Goal: Task Accomplishment & Management: Complete application form

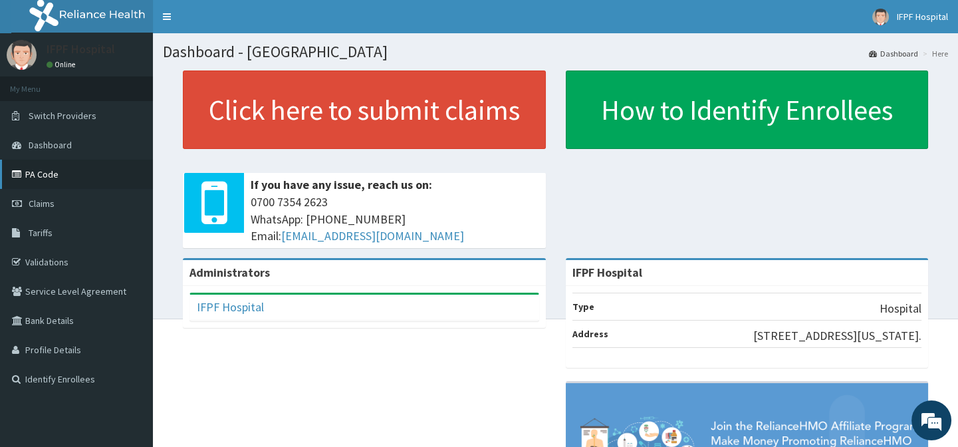
click at [50, 172] on link "PA Code" at bounding box center [76, 174] width 153 height 29
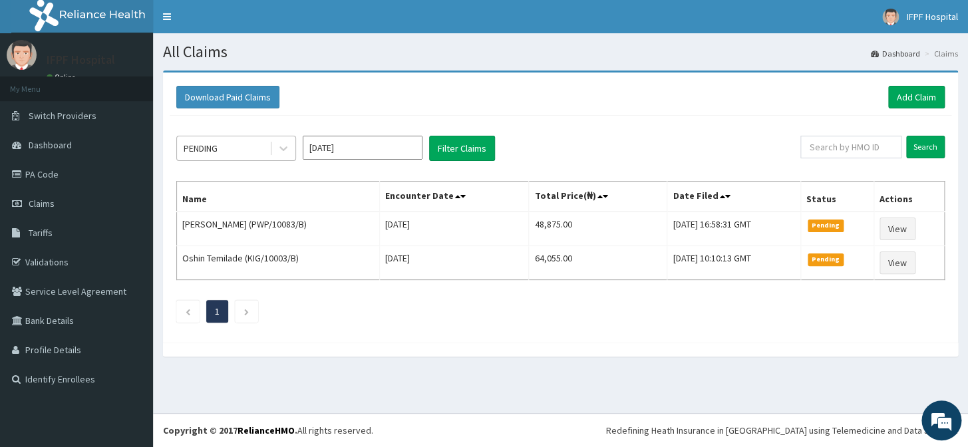
click at [246, 154] on div "PENDING" at bounding box center [223, 148] width 92 height 21
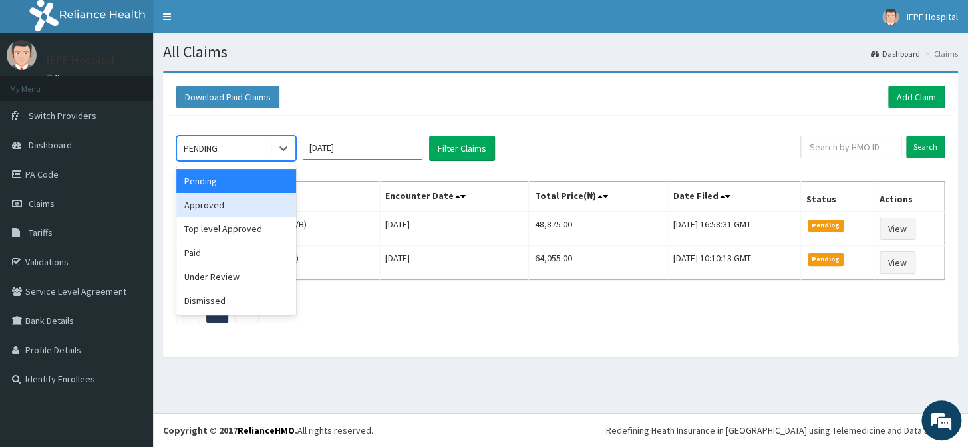
click at [211, 205] on div "Approved" at bounding box center [236, 205] width 120 height 24
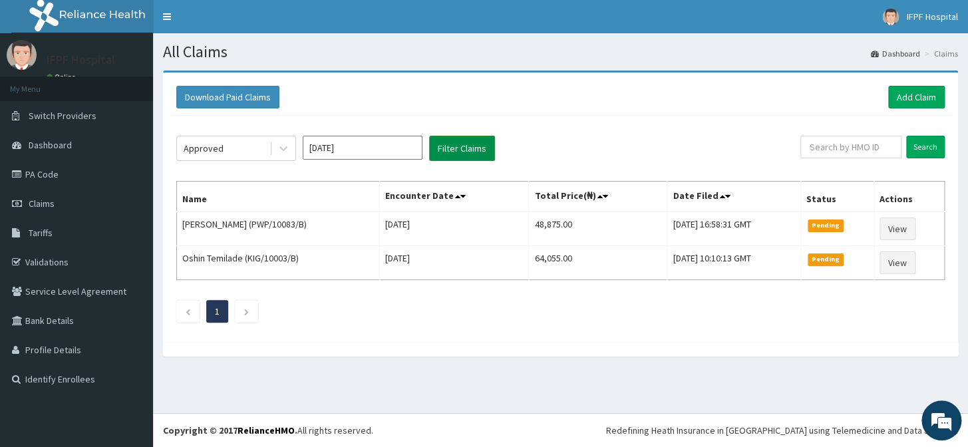
click at [462, 144] on button "Filter Claims" at bounding box center [462, 148] width 66 height 25
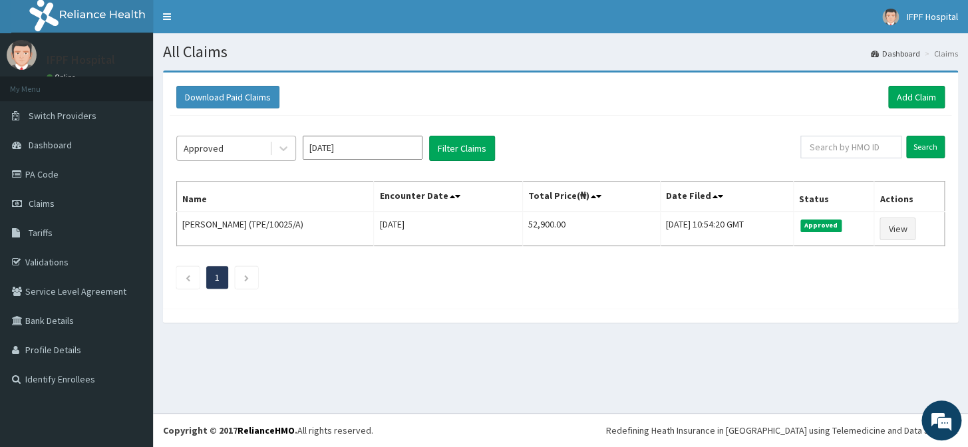
click at [243, 150] on div "Approved" at bounding box center [223, 148] width 92 height 21
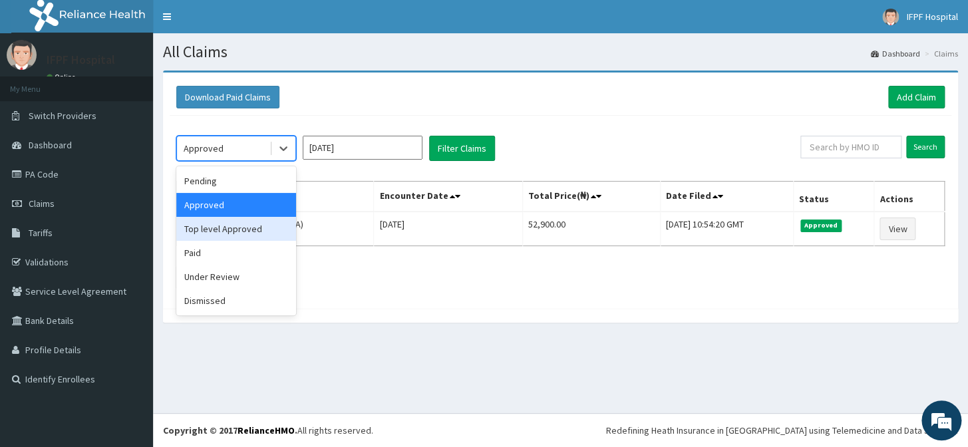
click at [228, 226] on div "Top level Approved" at bounding box center [236, 229] width 120 height 24
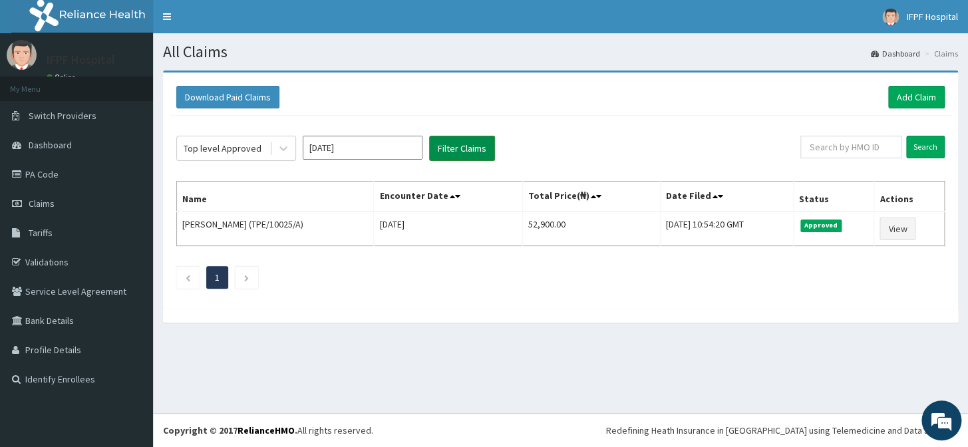
click at [468, 136] on button "Filter Claims" at bounding box center [462, 148] width 66 height 25
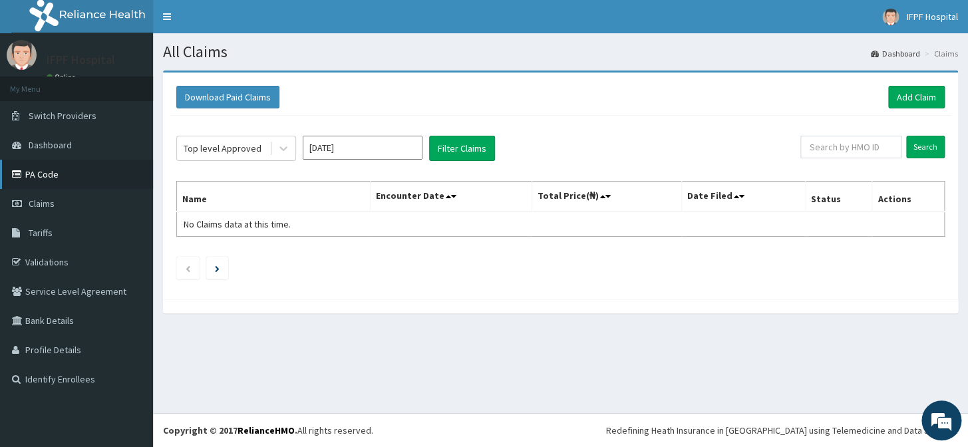
click at [41, 173] on link "PA Code" at bounding box center [76, 174] width 153 height 29
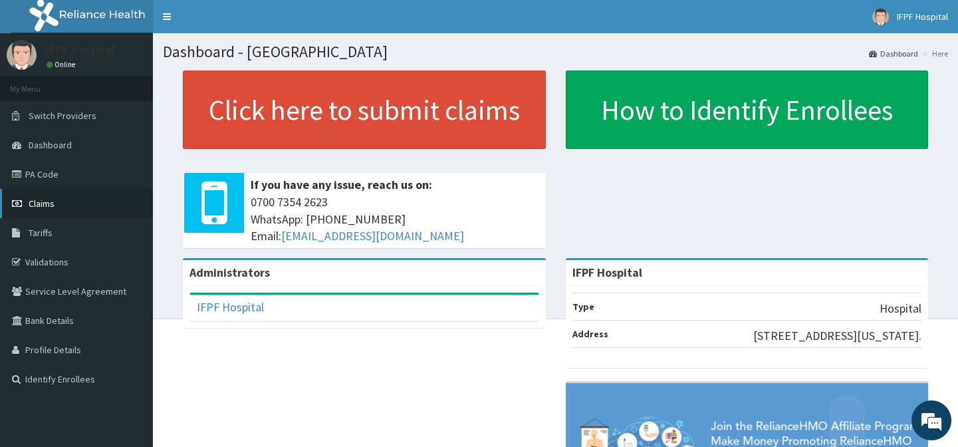
click at [35, 202] on span "Claims" at bounding box center [42, 204] width 26 height 12
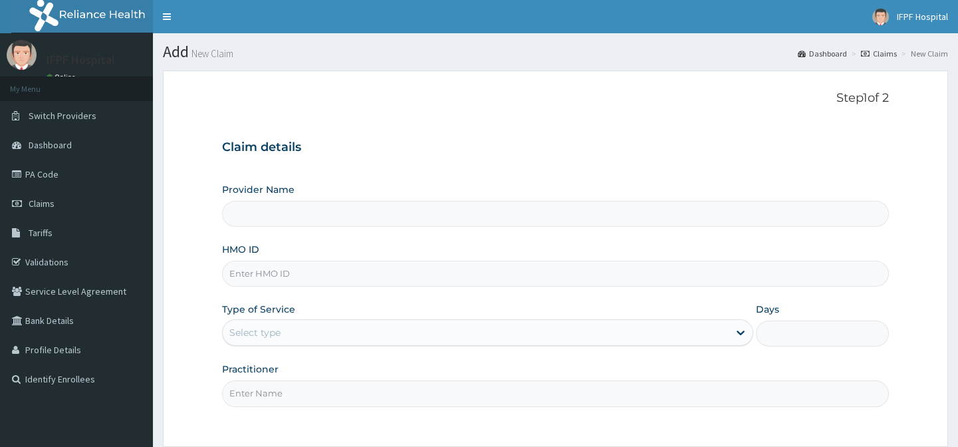
type input "IFPF Hospital"
click at [241, 269] on input "HMO ID" at bounding box center [555, 274] width 666 height 26
paste input "ABO/10006/C"
type input "ABO/10006/C"
click at [252, 326] on div "Select type" at bounding box center [254, 332] width 51 height 13
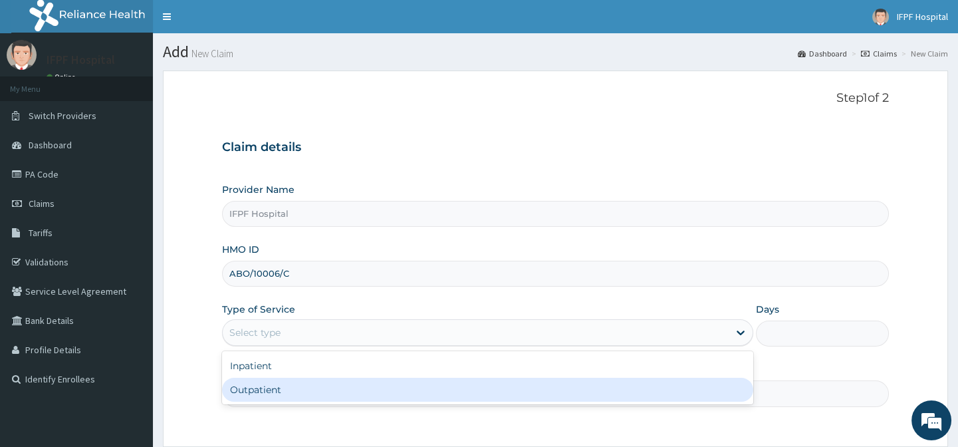
click at [253, 386] on div "Outpatient" at bounding box center [487, 390] width 531 height 24
type input "1"
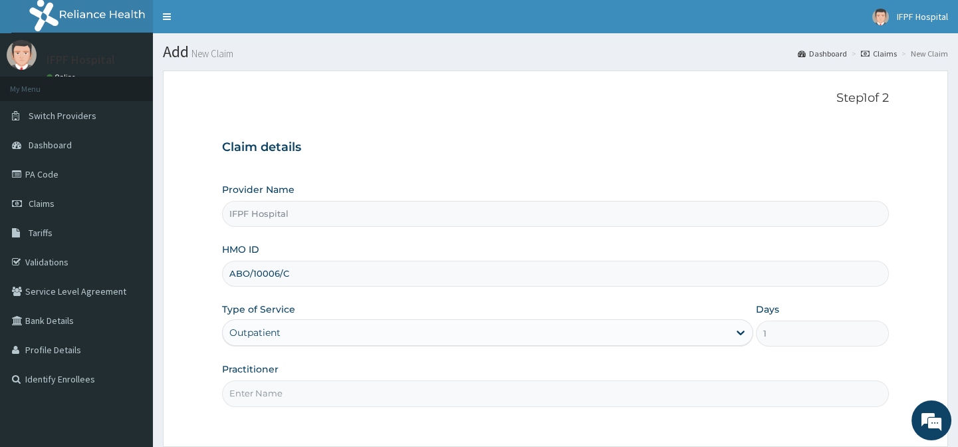
click at [253, 390] on input "Practitioner" at bounding box center [555, 393] width 666 height 26
type input "d"
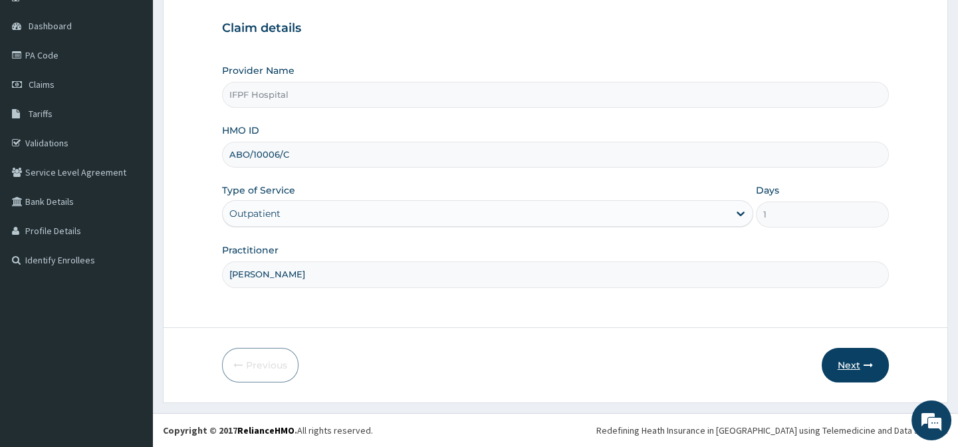
type input "DR TOLANI"
click at [857, 369] on button "Next" at bounding box center [855, 365] width 67 height 35
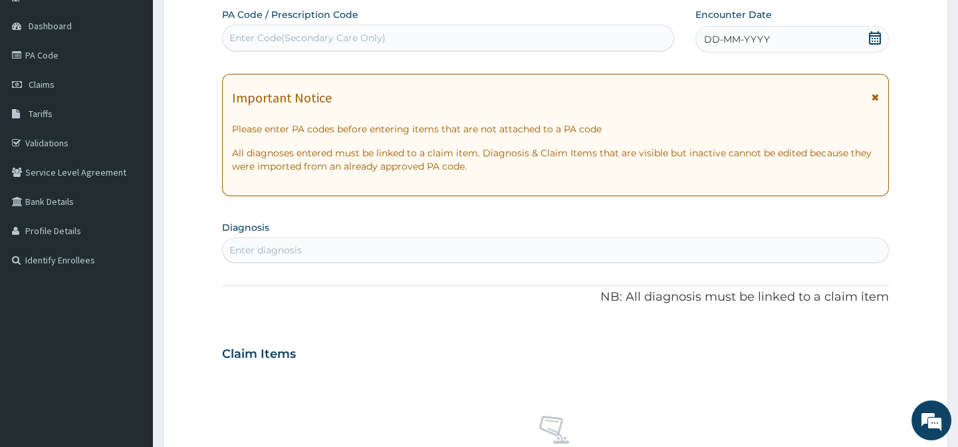
click at [386, 33] on div "Enter Code(Secondary Care Only)" at bounding box center [448, 37] width 450 height 21
type input "PA/223CEF"
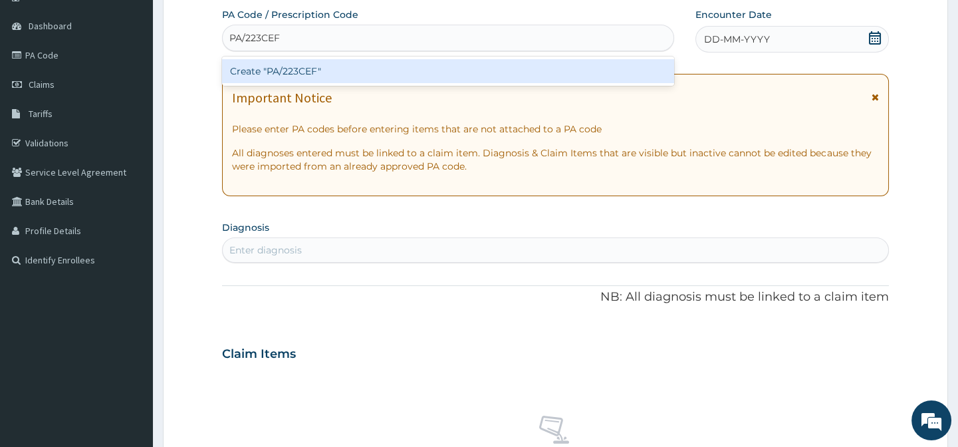
click at [341, 67] on div "Create "PA/223CEF"" at bounding box center [448, 71] width 452 height 24
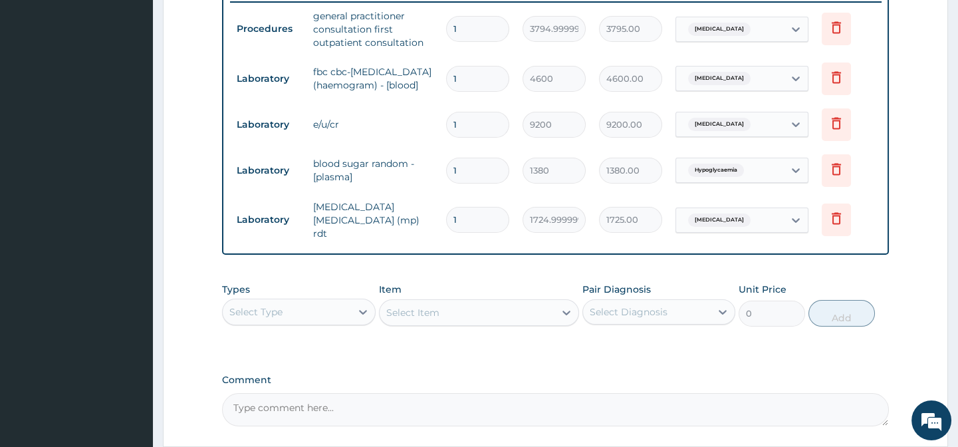
scroll to position [649, 0]
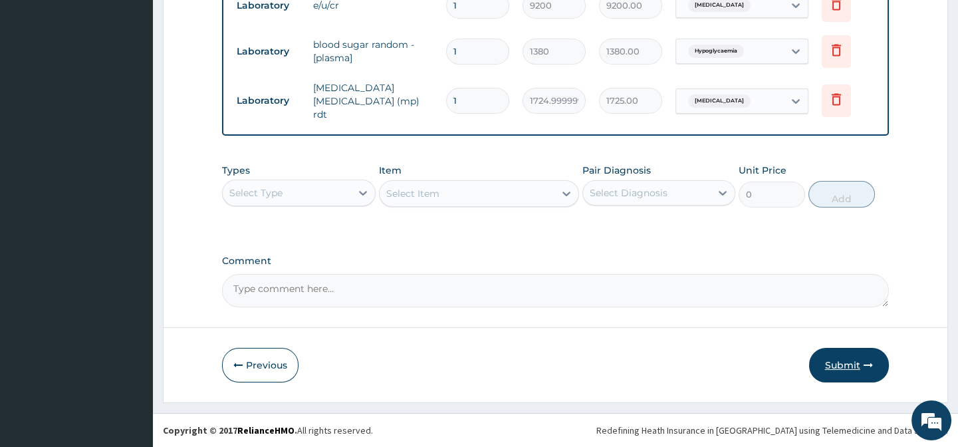
click at [845, 380] on button "Submit" at bounding box center [849, 365] width 80 height 35
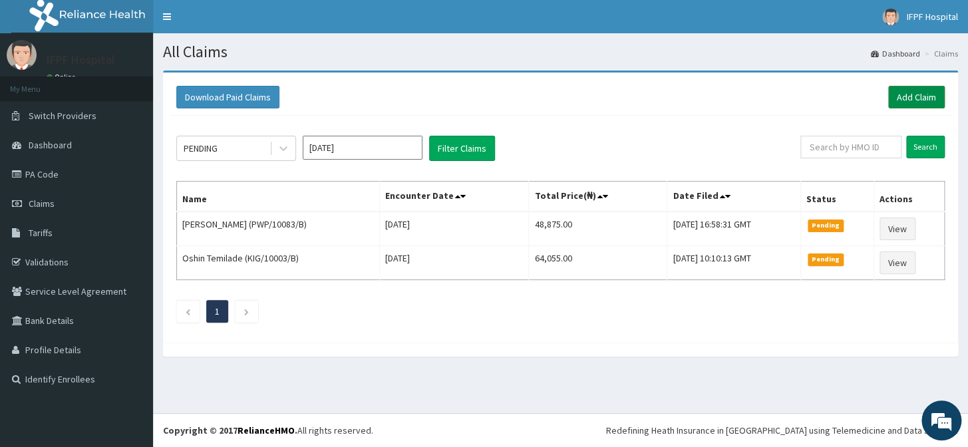
click at [914, 99] on link "Add Claim" at bounding box center [916, 97] width 57 height 23
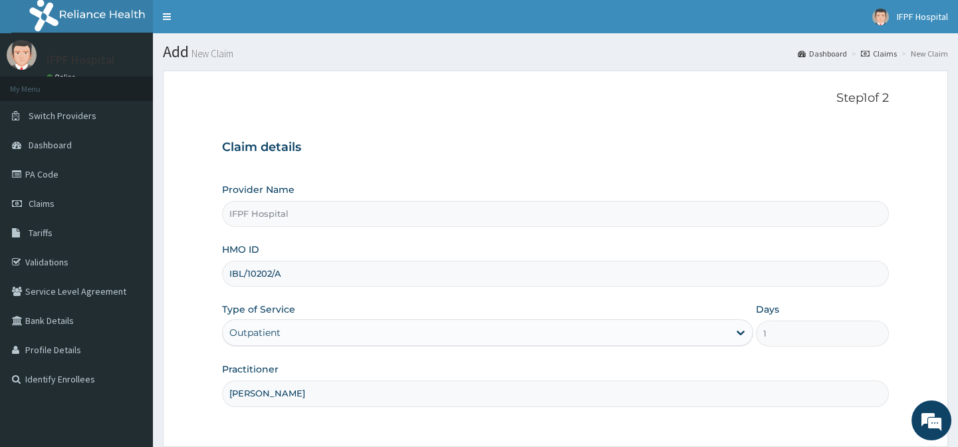
scroll to position [60, 0]
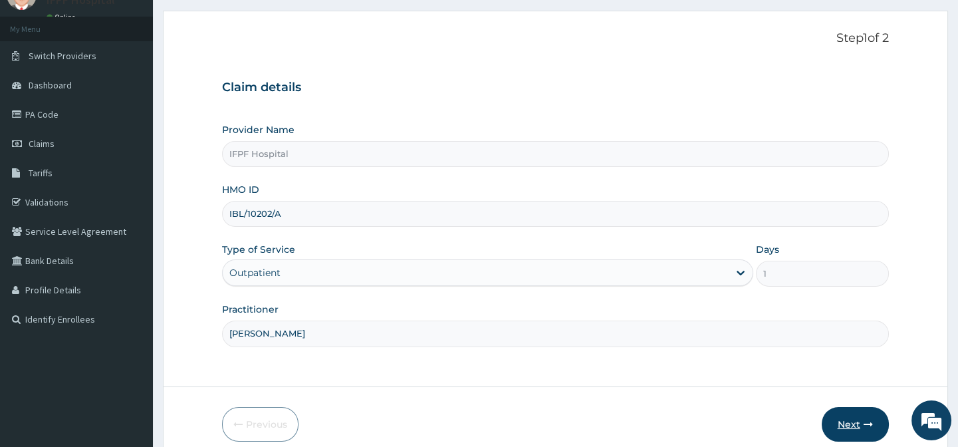
type input "DR EBUBE"
click at [841, 418] on button "Next" at bounding box center [855, 424] width 67 height 35
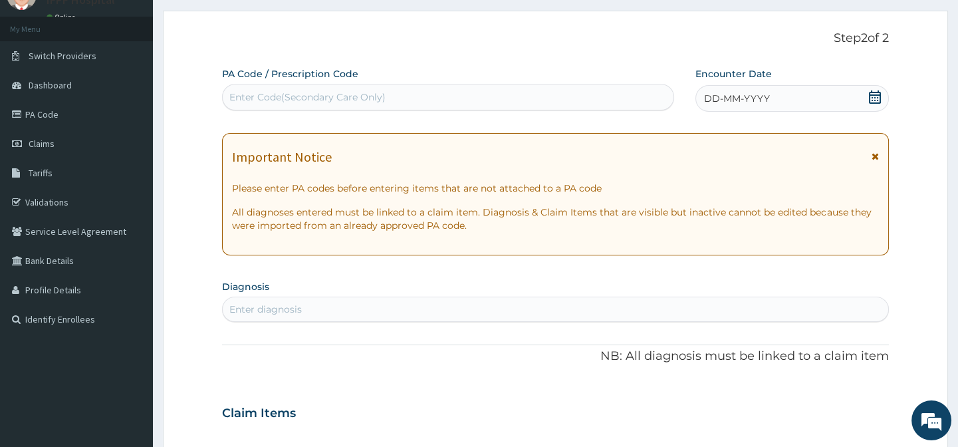
click at [380, 90] on div "Enter Code(Secondary Care Only)" at bounding box center [307, 96] width 156 height 13
type input "PA/9866C2"
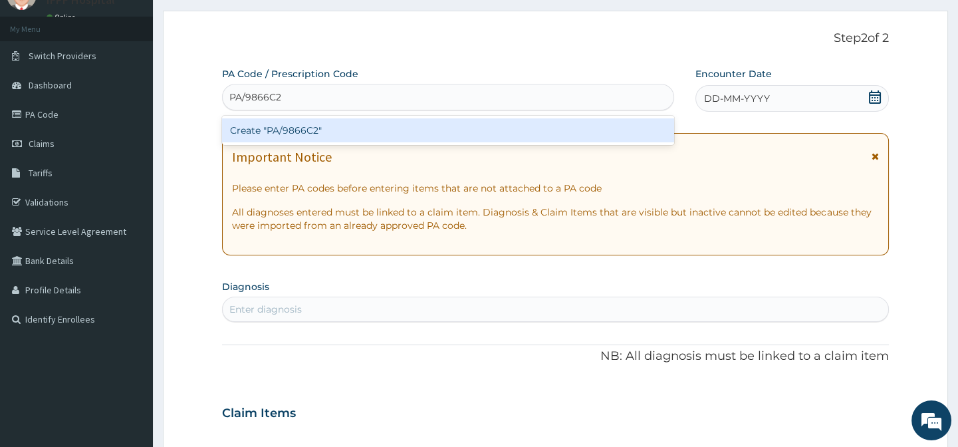
click at [359, 127] on div "Create "PA/9866C2"" at bounding box center [448, 130] width 452 height 24
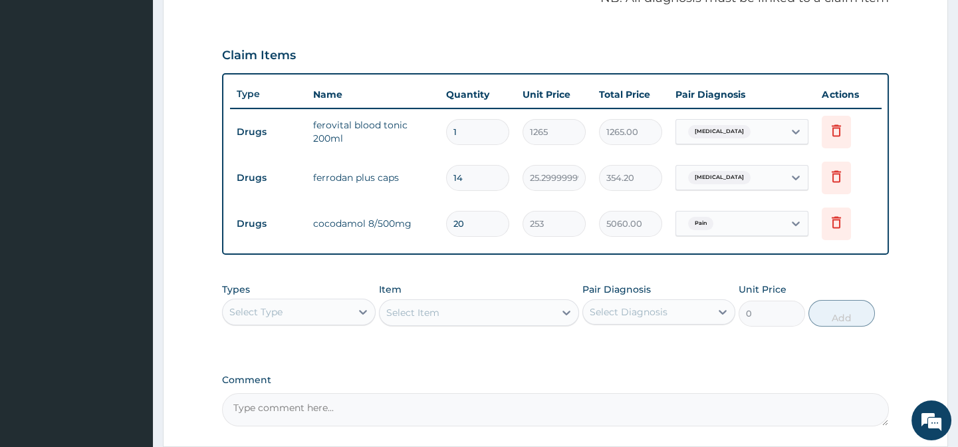
scroll to position [549, 0]
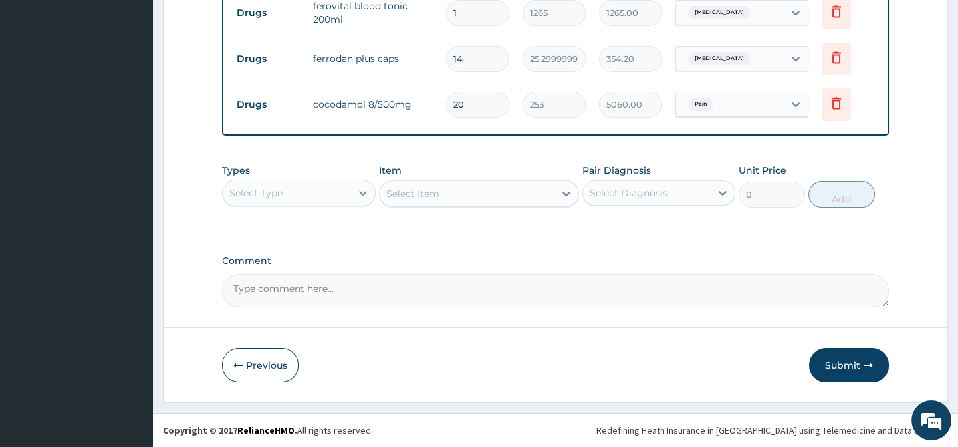
click at [858, 366] on button "Submit" at bounding box center [849, 365] width 80 height 35
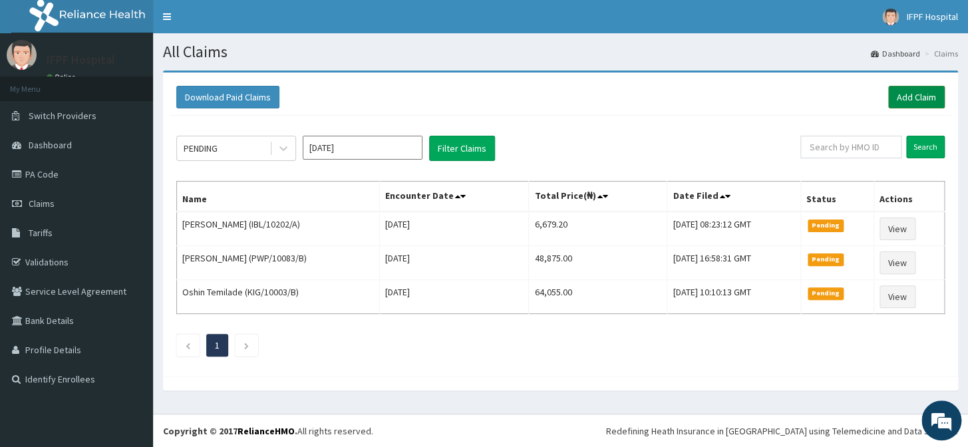
click at [902, 100] on link "Add Claim" at bounding box center [916, 97] width 57 height 23
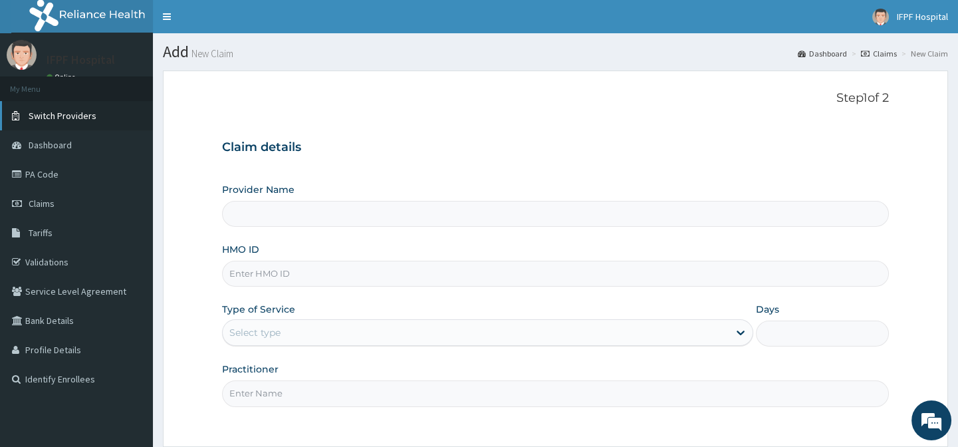
type input "IFPF Hospital"
click at [255, 273] on input "HMO ID" at bounding box center [555, 274] width 666 height 26
paste input "IBL/10202/A"
type input "IBL/10202/A"
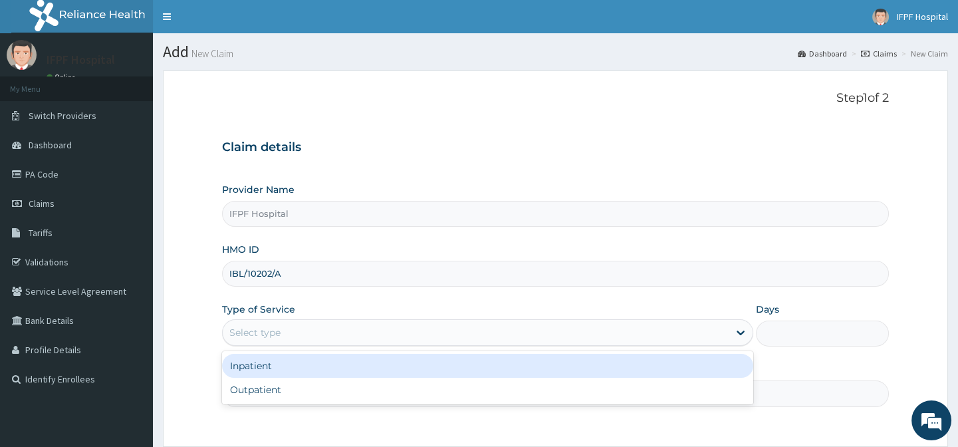
click at [253, 327] on div "Select type" at bounding box center [254, 332] width 51 height 13
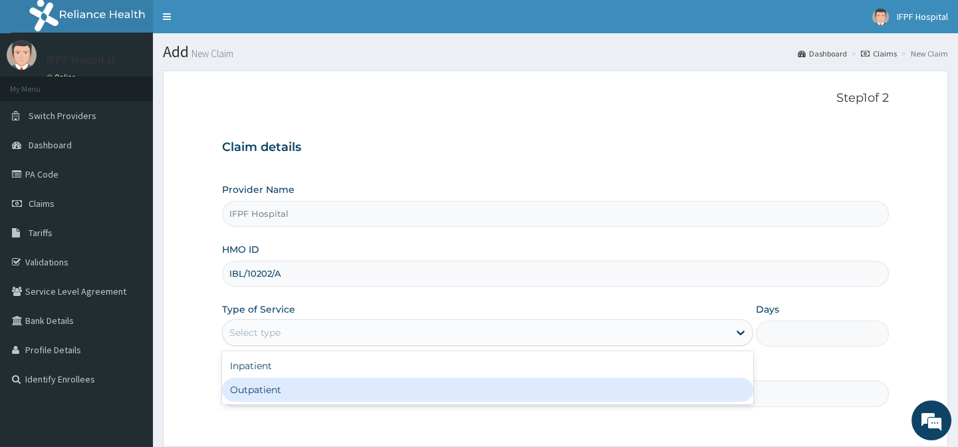
click at [249, 391] on div "Outpatient" at bounding box center [487, 390] width 531 height 24
type input "1"
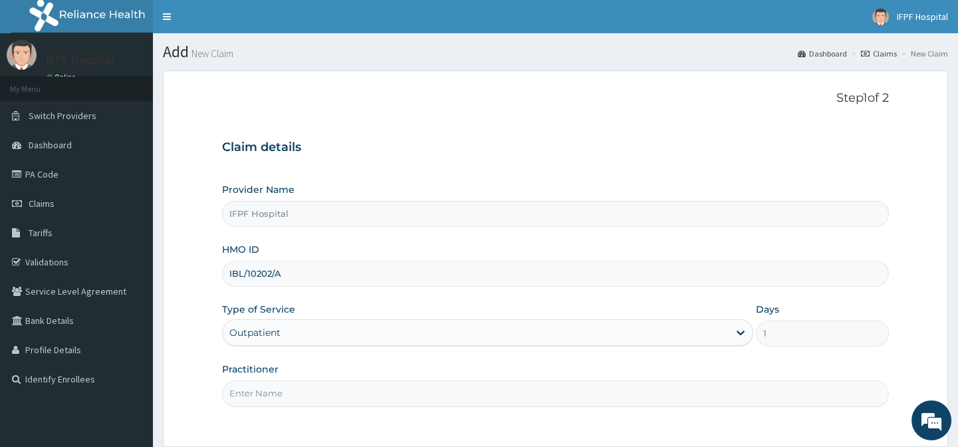
click at [249, 399] on input "Practitioner" at bounding box center [555, 393] width 666 height 26
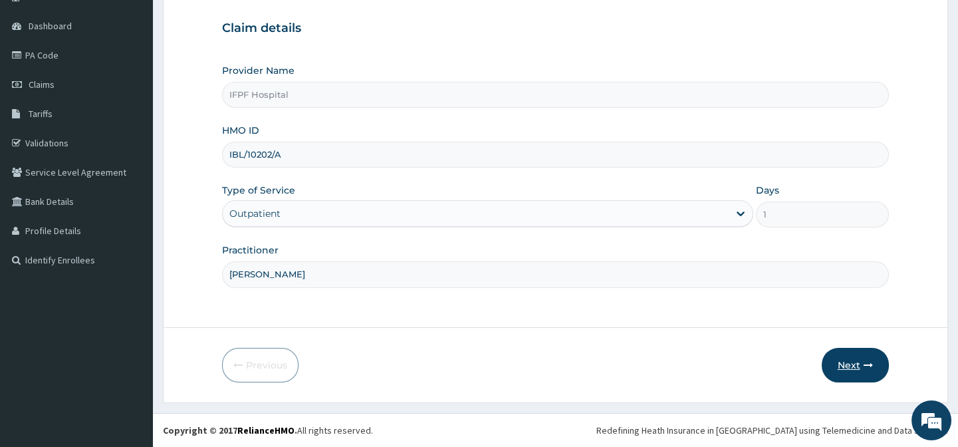
type input "DR EBUBE"
click at [867, 363] on icon "button" at bounding box center [868, 364] width 9 height 9
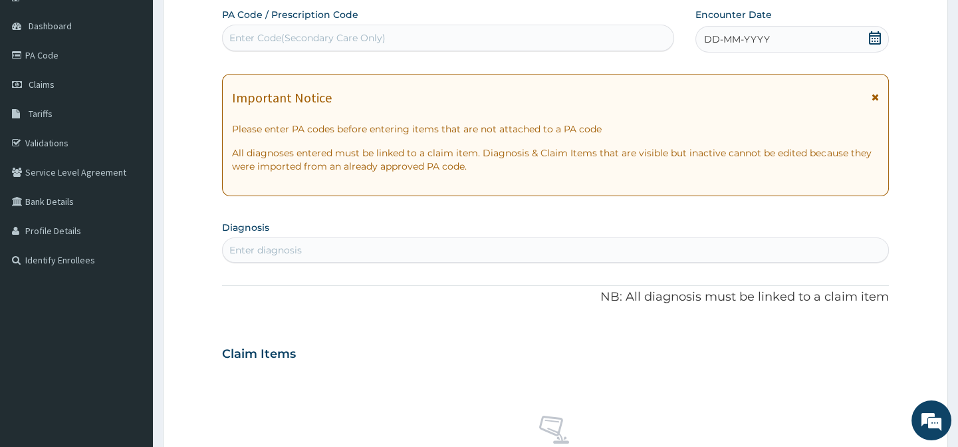
scroll to position [59, 0]
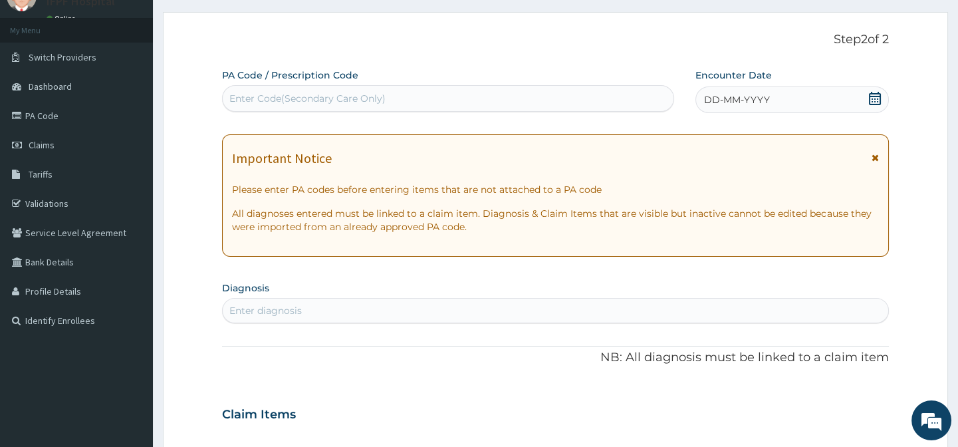
click at [366, 100] on div "Enter Code(Secondary Care Only)" at bounding box center [307, 98] width 156 height 13
type input "PA/E135B1"
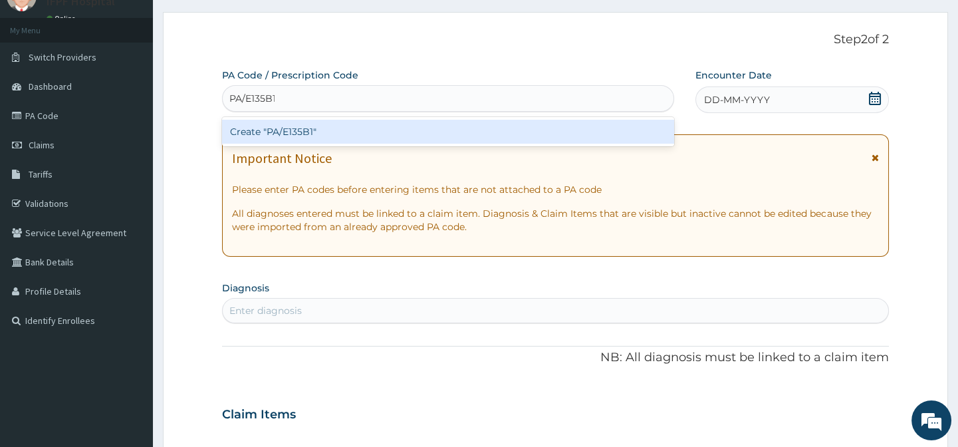
click at [383, 133] on div "Create "PA/E135B1"" at bounding box center [448, 132] width 452 height 24
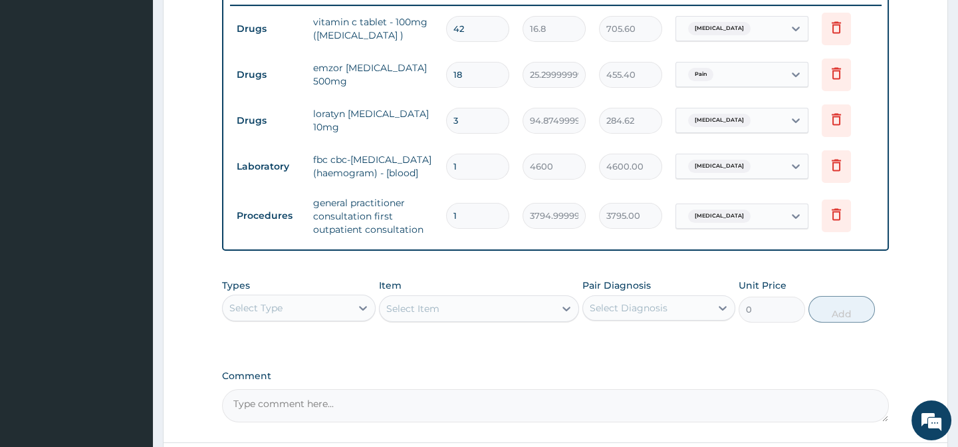
scroll to position [656, 0]
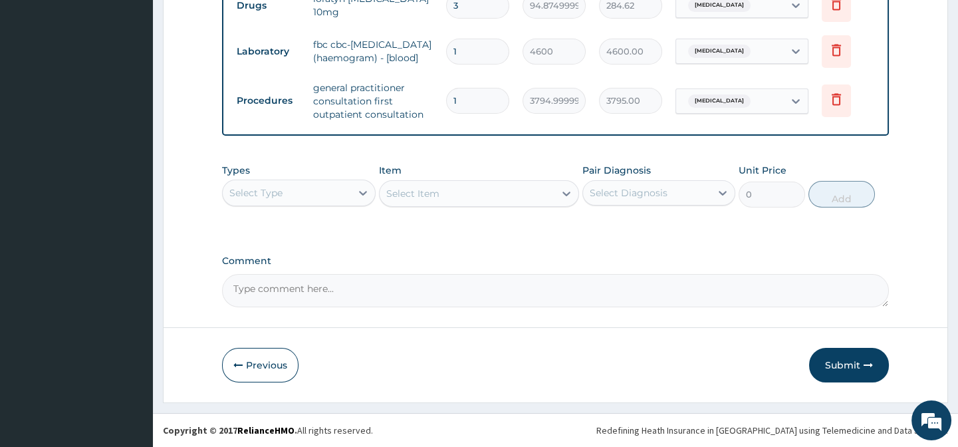
click at [845, 361] on button "Submit" at bounding box center [849, 365] width 80 height 35
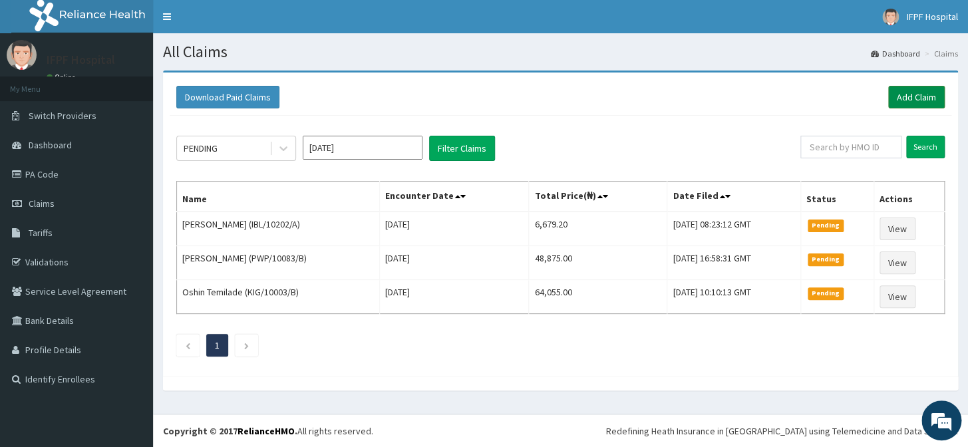
click at [925, 92] on link "Add Claim" at bounding box center [916, 97] width 57 height 23
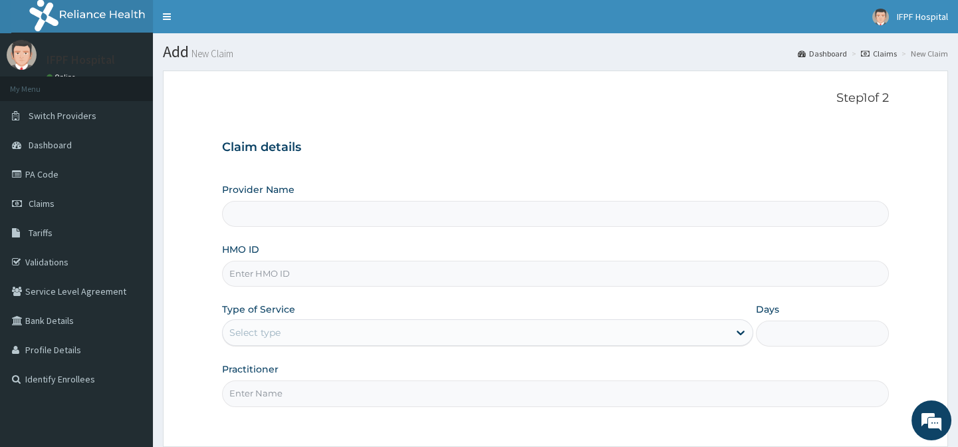
type input "IFPF Hospital"
click at [282, 269] on input "HMO ID" at bounding box center [555, 274] width 666 height 26
paste input "LGP/10001/A"
type input "LGP/10001/A"
click at [258, 331] on div "Select type" at bounding box center [254, 332] width 51 height 13
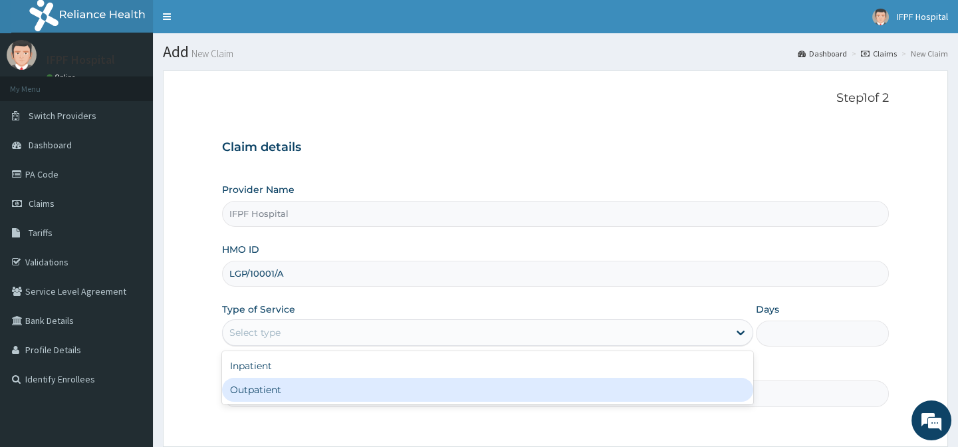
click at [257, 387] on div "Outpatient" at bounding box center [487, 390] width 531 height 24
type input "1"
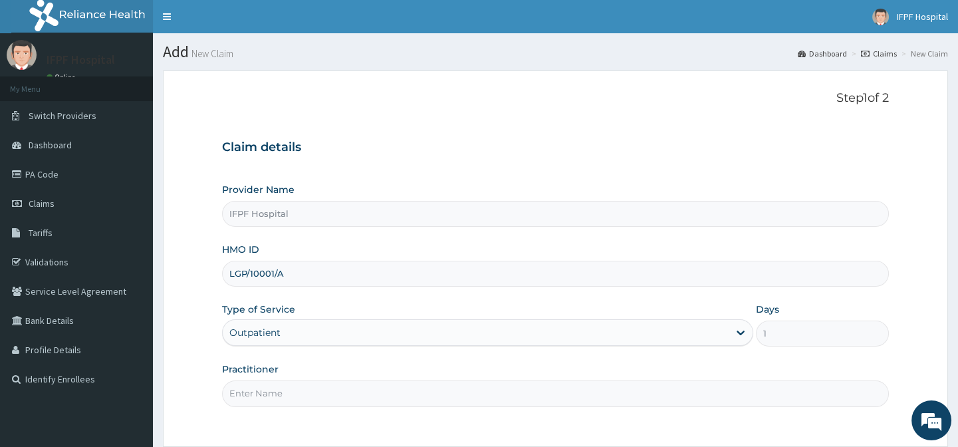
click at [257, 392] on input "Practitioner" at bounding box center [555, 393] width 666 height 26
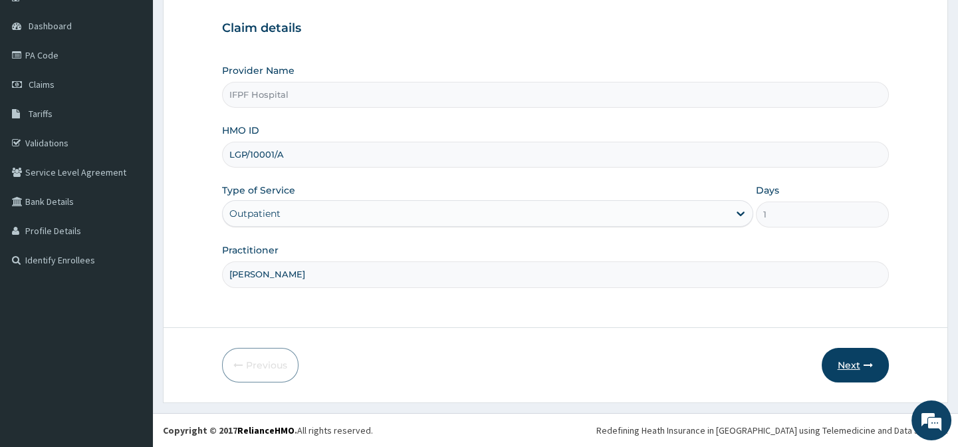
type input "DR EBUBE"
click at [851, 356] on button "Next" at bounding box center [855, 365] width 67 height 35
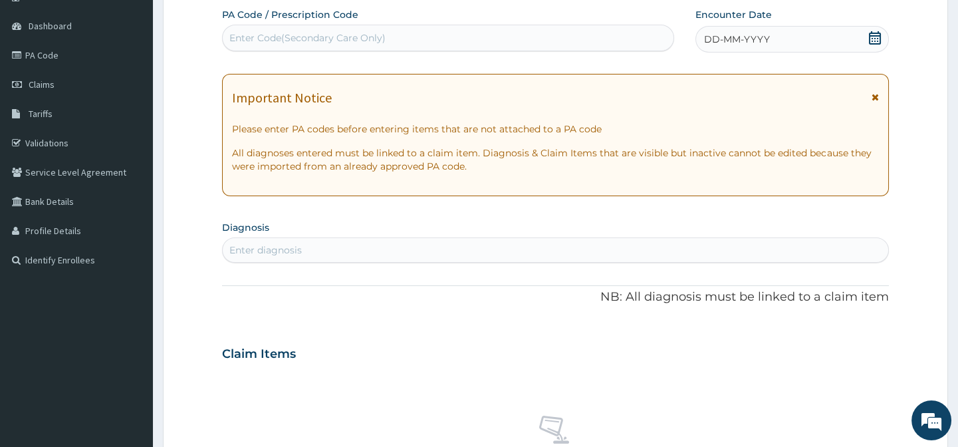
click at [339, 33] on div "Enter Code(Secondary Care Only)" at bounding box center [307, 37] width 156 height 13
type input "PA/4C9E1D"
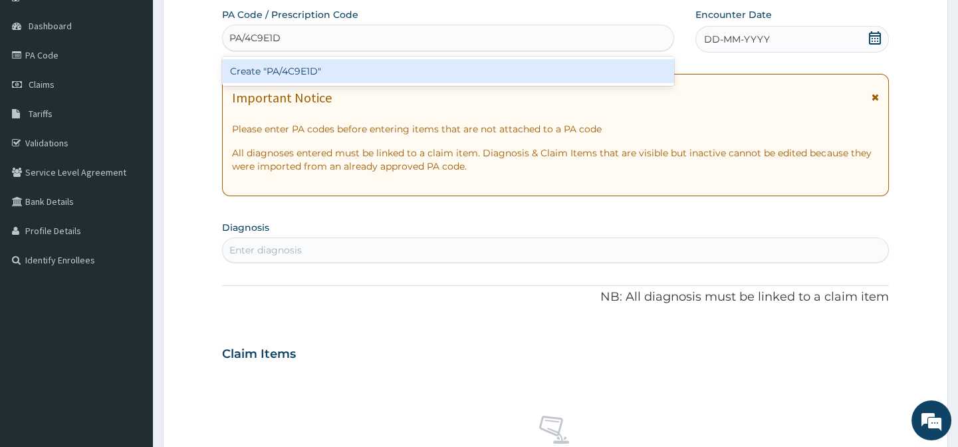
click at [312, 72] on div "Create "PA/4C9E1D"" at bounding box center [448, 71] width 452 height 24
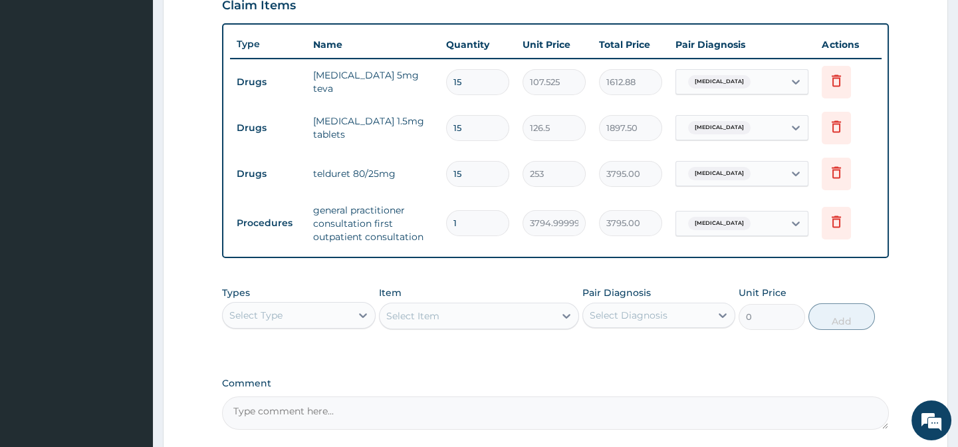
scroll to position [603, 0]
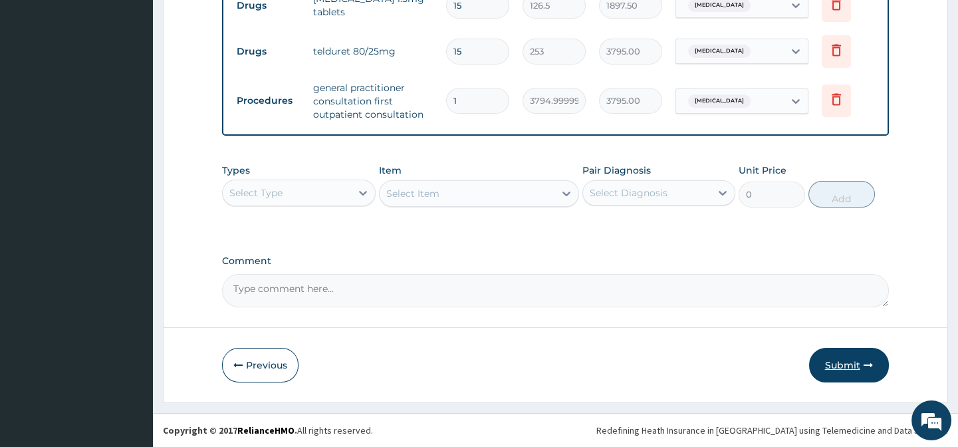
click at [862, 378] on button "Submit" at bounding box center [849, 365] width 80 height 35
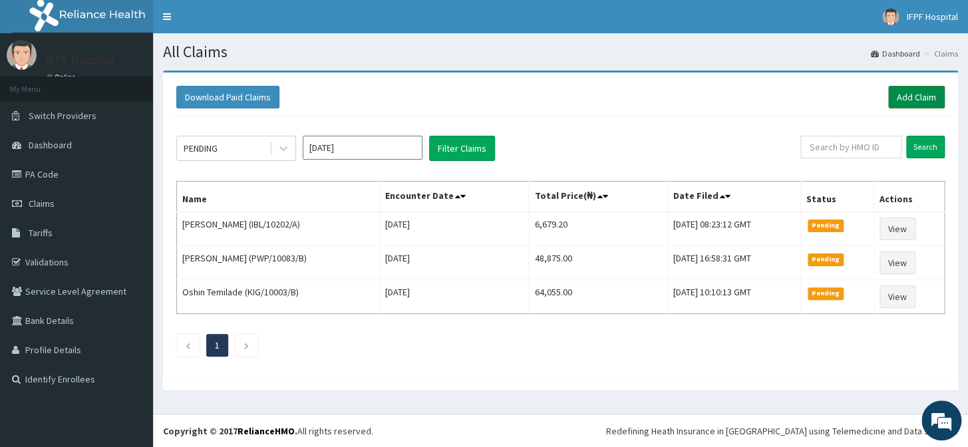
click at [928, 92] on link "Add Claim" at bounding box center [916, 97] width 57 height 23
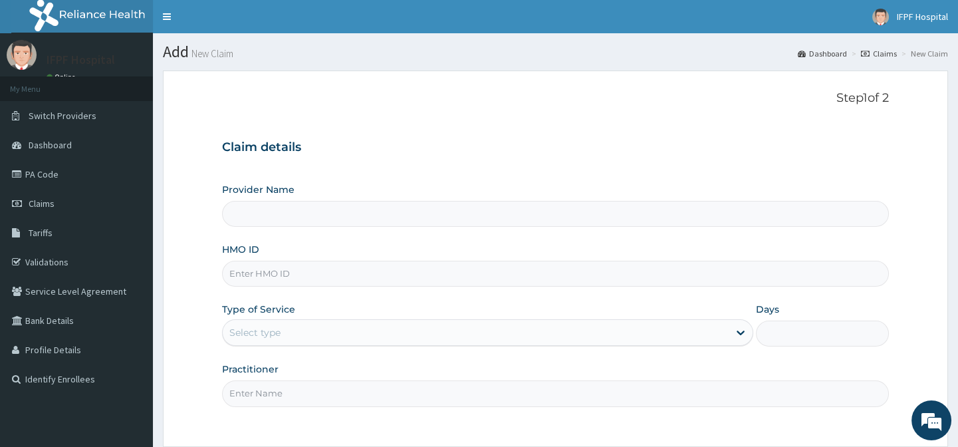
type input "IFPF Hospital"
click at [247, 273] on input "HMO ID" at bounding box center [555, 274] width 666 height 26
paste input "LGP/10005/A"
type input "LGP/10005/A"
click at [279, 327] on div "Select type" at bounding box center [476, 332] width 506 height 21
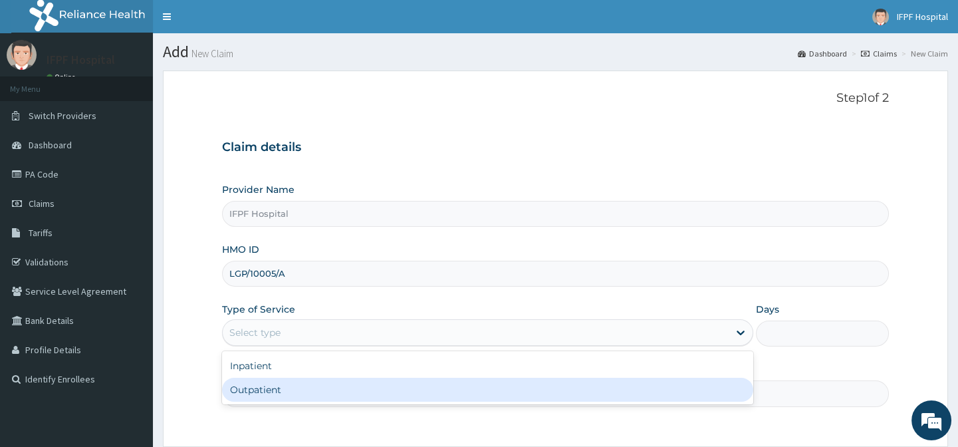
click at [246, 390] on div "Outpatient" at bounding box center [487, 390] width 531 height 24
type input "1"
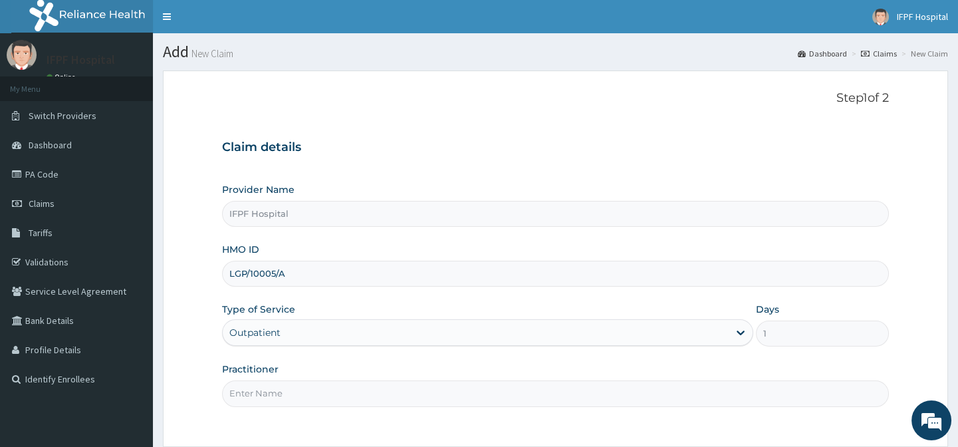
click at [247, 392] on input "Practitioner" at bounding box center [555, 393] width 666 height 26
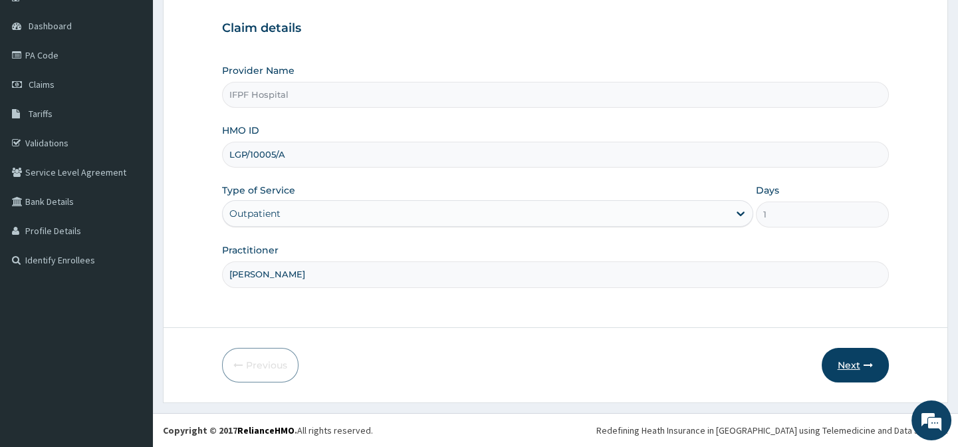
type input "[PERSON_NAME]"
click at [853, 360] on button "Next" at bounding box center [855, 365] width 67 height 35
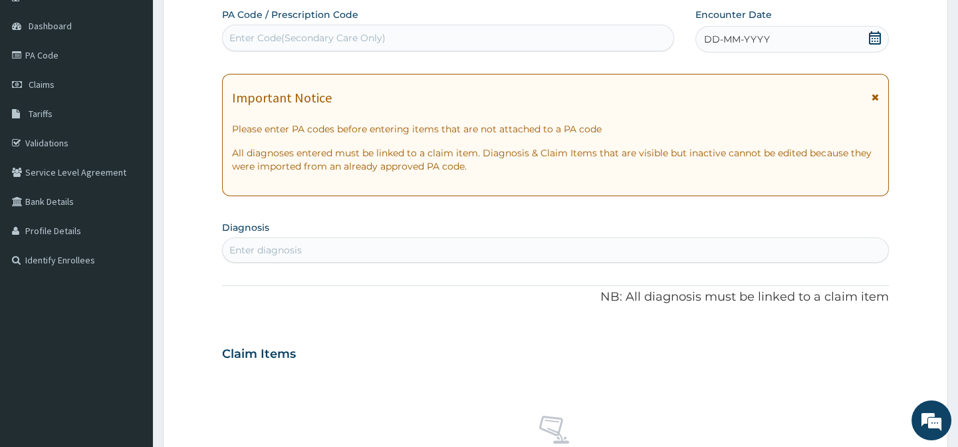
click at [376, 39] on div "Enter Code(Secondary Care Only)" at bounding box center [307, 37] width 156 height 13
type input "PA/E352C5"
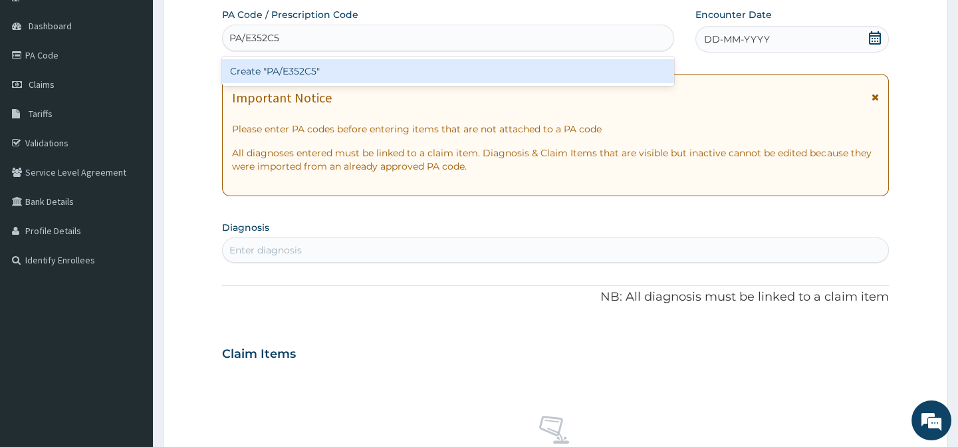
click at [488, 66] on div "Create "PA/E352C5"" at bounding box center [448, 71] width 452 height 24
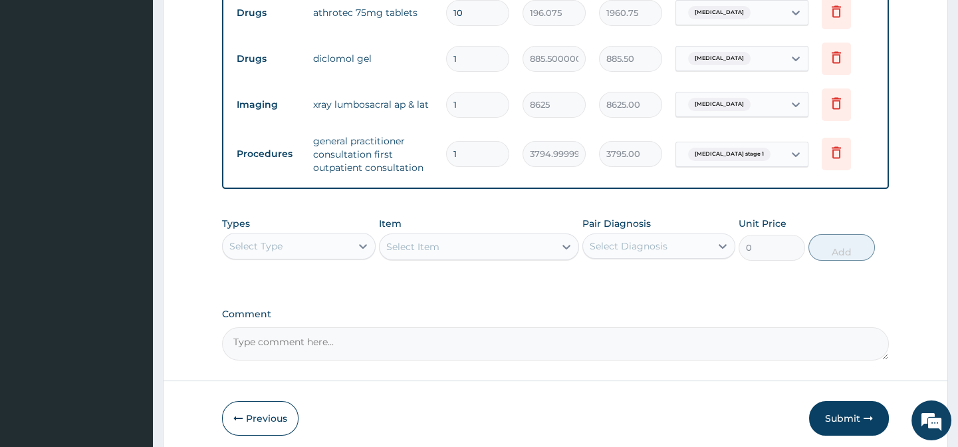
scroll to position [841, 0]
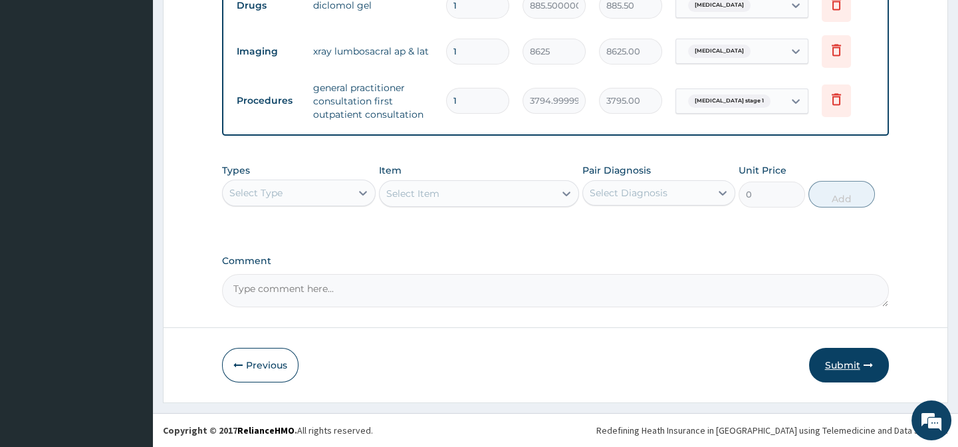
click at [873, 353] on button "Submit" at bounding box center [849, 365] width 80 height 35
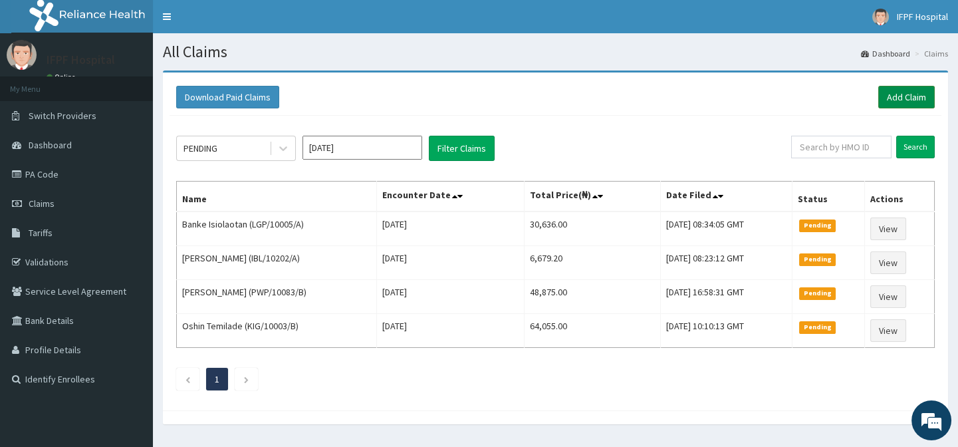
click at [891, 94] on link "Add Claim" at bounding box center [907, 97] width 57 height 23
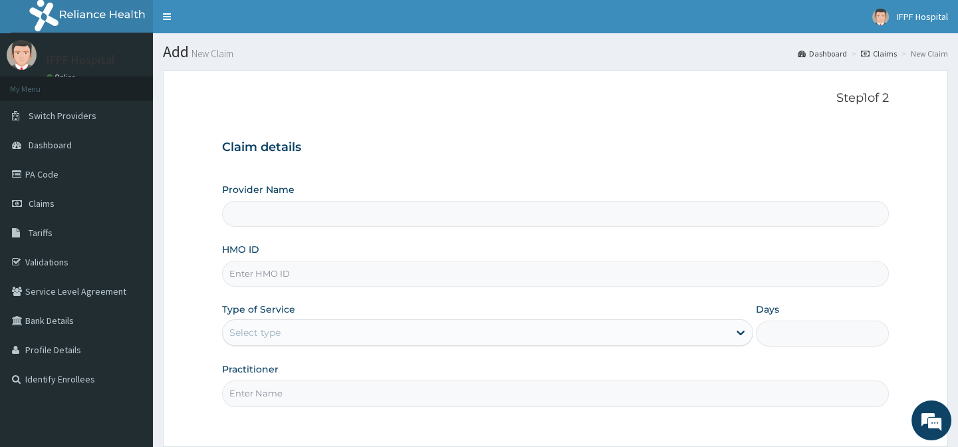
type input "IFPF Hospital"
click at [253, 275] on input "HMO ID" at bounding box center [555, 274] width 666 height 26
paste input "OHT/11162/A"
type input "OHT/11162/A"
click at [265, 331] on div "Select type" at bounding box center [254, 332] width 51 height 13
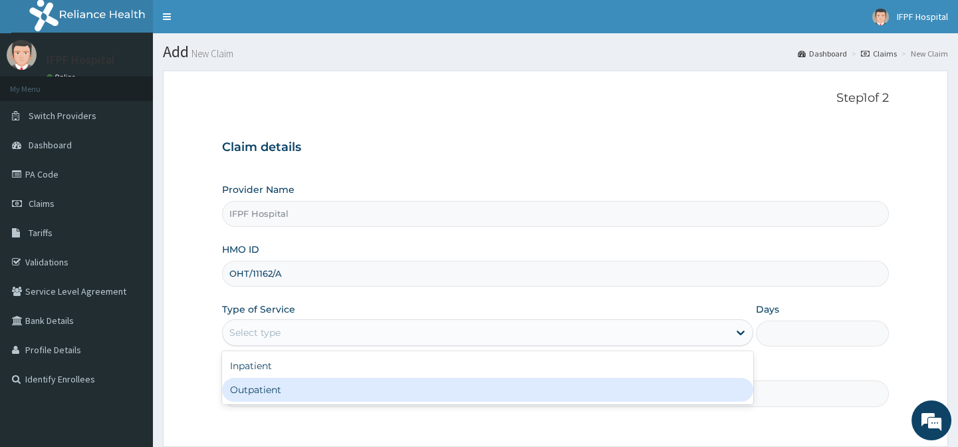
click at [256, 390] on div "Outpatient" at bounding box center [487, 390] width 531 height 24
type input "1"
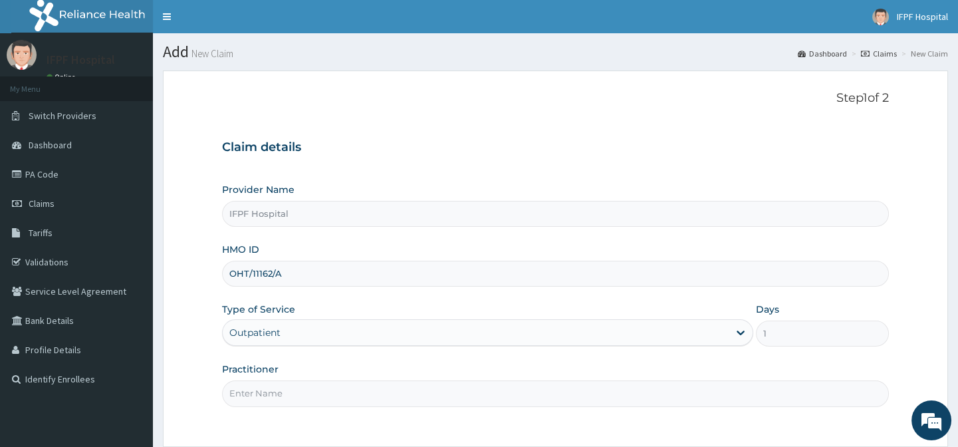
click at [256, 392] on input "Practitioner" at bounding box center [555, 393] width 666 height 26
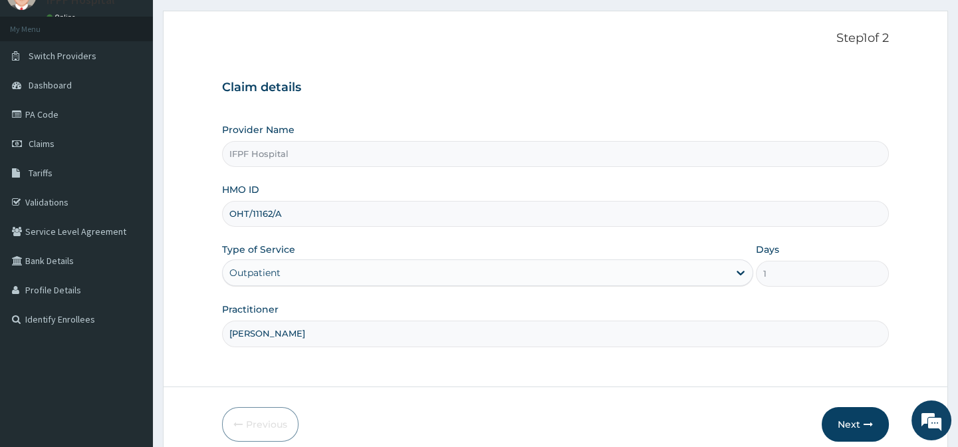
scroll to position [119, 0]
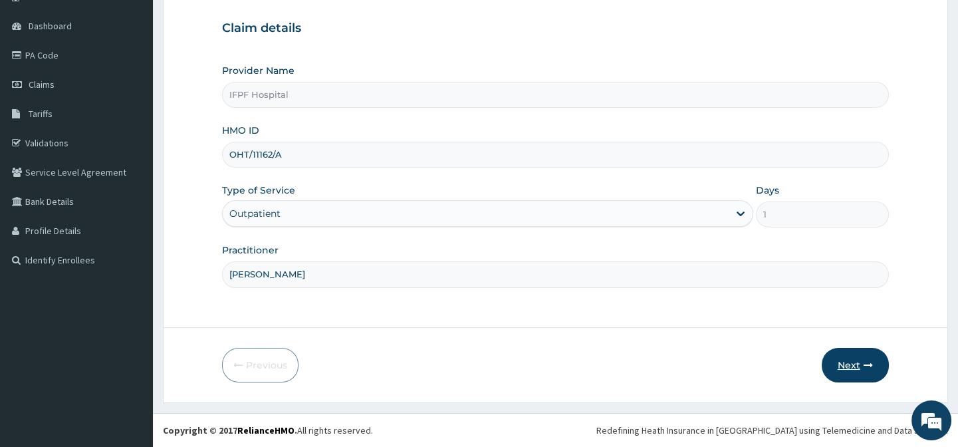
type input "[PERSON_NAME]"
click at [841, 366] on button "Next" at bounding box center [855, 365] width 67 height 35
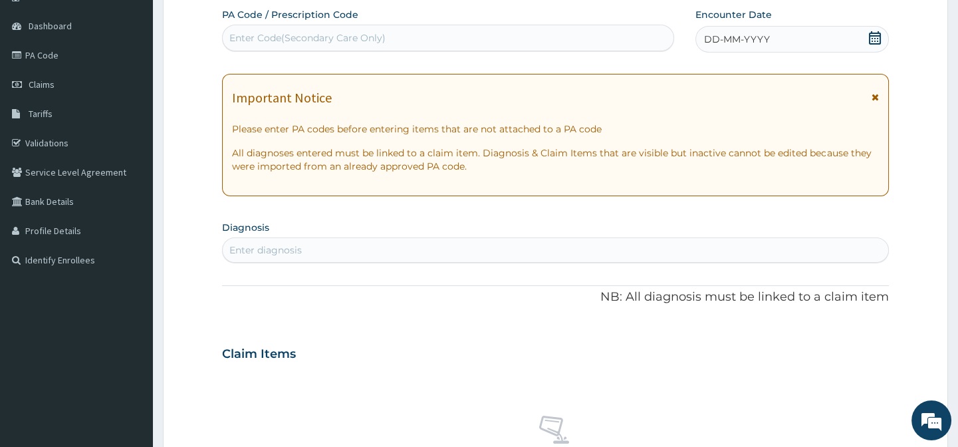
scroll to position [0, 0]
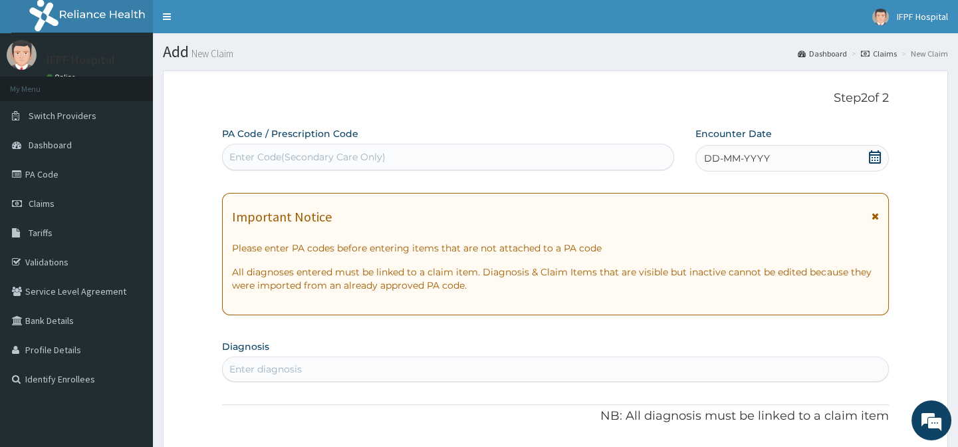
click at [374, 153] on div "Enter Code(Secondary Care Only)" at bounding box center [307, 156] width 156 height 13
type input "PA/98981C"
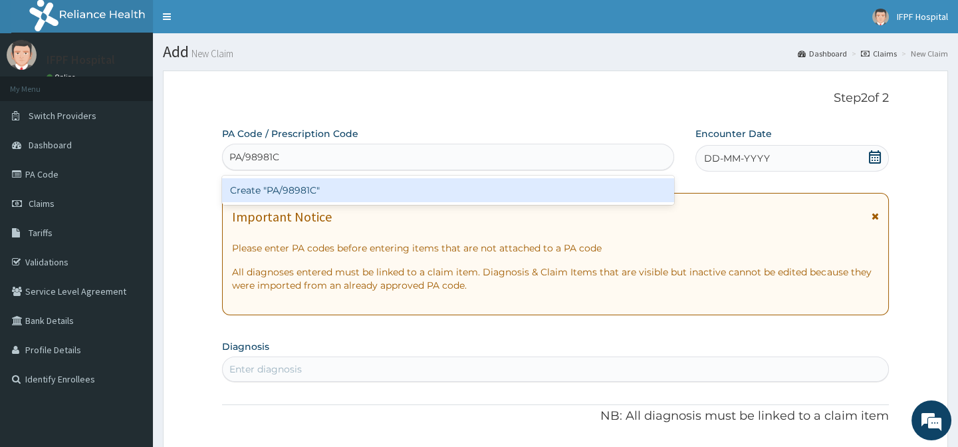
click at [381, 181] on div "Create "PA/98981C"" at bounding box center [448, 190] width 452 height 24
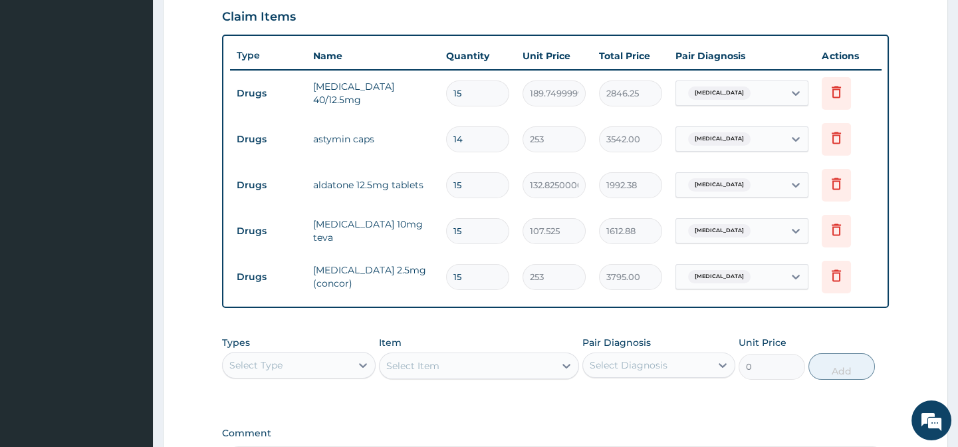
scroll to position [648, 0]
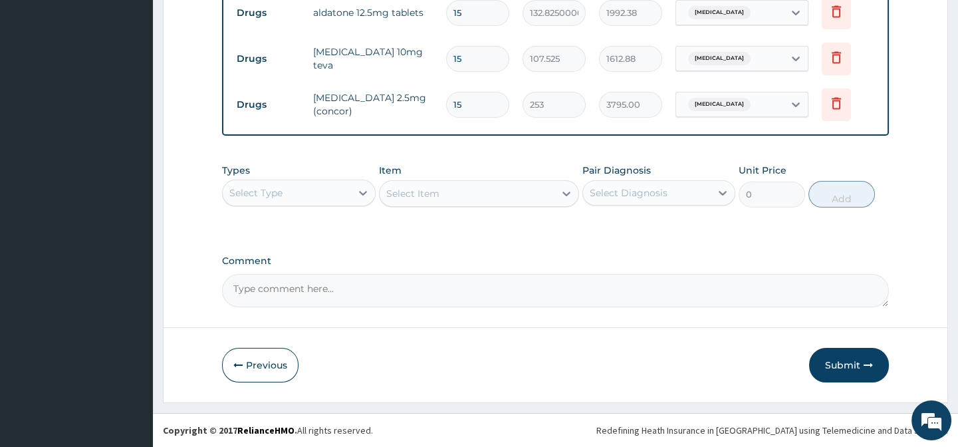
click at [831, 359] on button "Submit" at bounding box center [849, 365] width 80 height 35
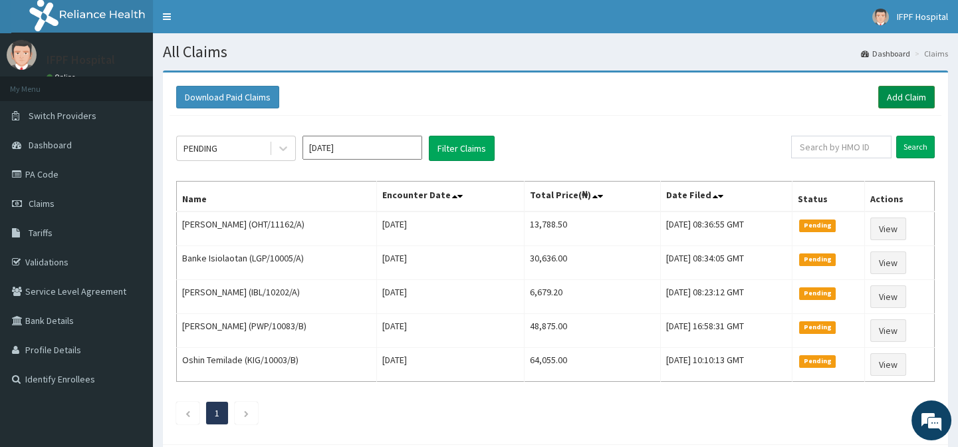
click at [912, 90] on link "Add Claim" at bounding box center [907, 97] width 57 height 23
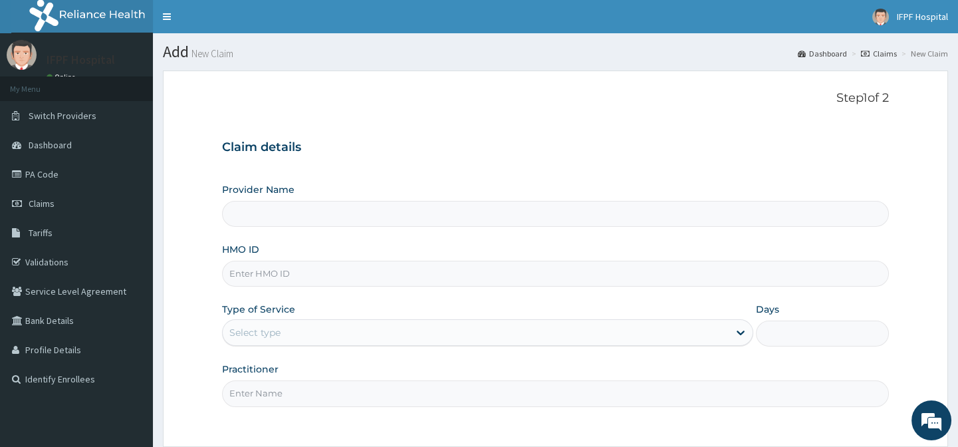
scroll to position [119, 0]
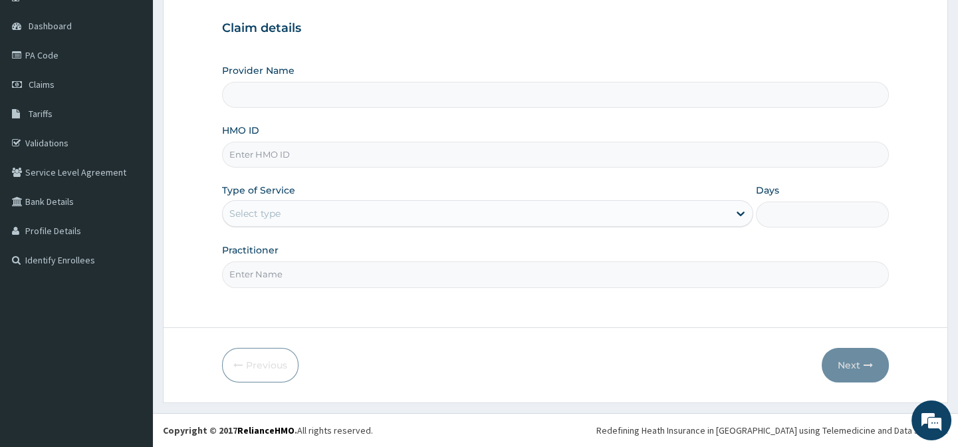
type input "IFPF Hospital"
click at [249, 152] on input "HMO ID" at bounding box center [555, 155] width 666 height 26
paste input "OHT/11162/A"
type input "OHT/11162/A"
click at [261, 219] on div "Select type" at bounding box center [254, 213] width 51 height 13
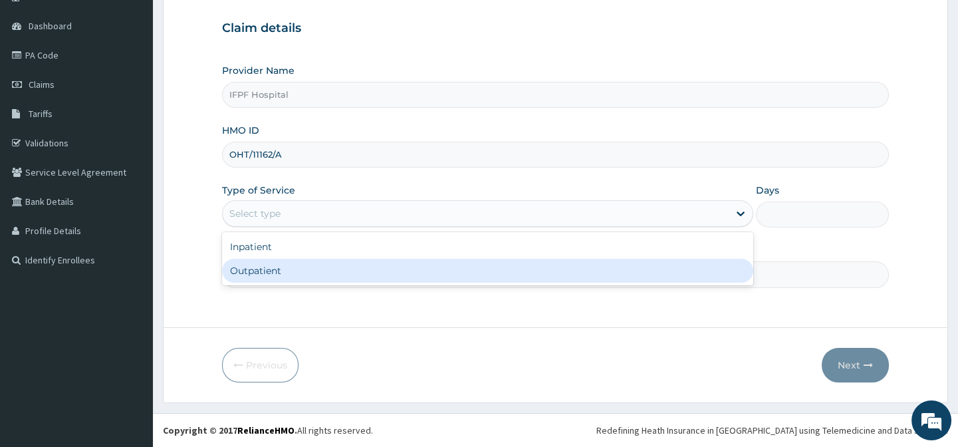
click at [251, 273] on div "Outpatient" at bounding box center [487, 271] width 531 height 24
type input "1"
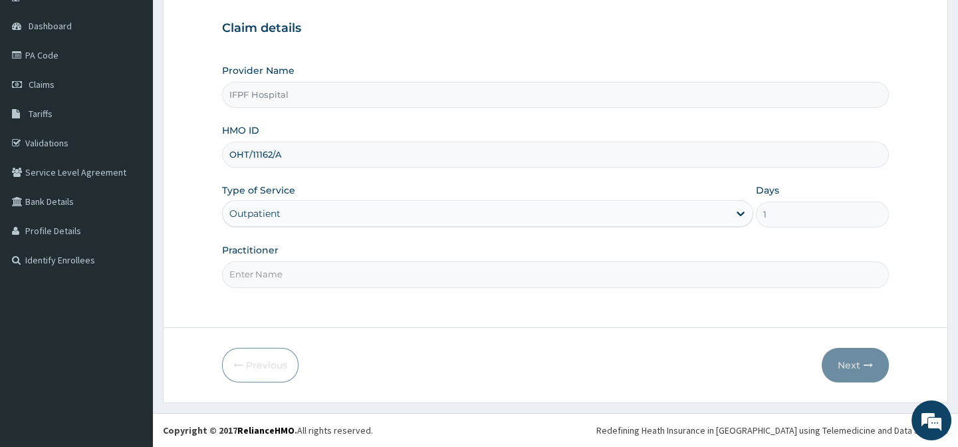
click at [251, 275] on input "Practitioner" at bounding box center [555, 274] width 666 height 26
type input "[PERSON_NAME]"
click at [863, 381] on button "Next" at bounding box center [855, 365] width 67 height 35
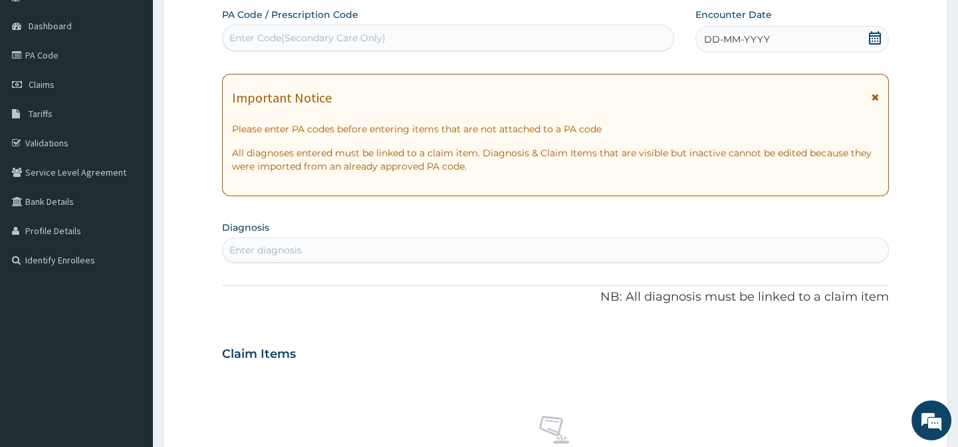
click at [330, 41] on div "Enter Code(Secondary Care Only)" at bounding box center [307, 37] width 156 height 13
type input "PA/266274"
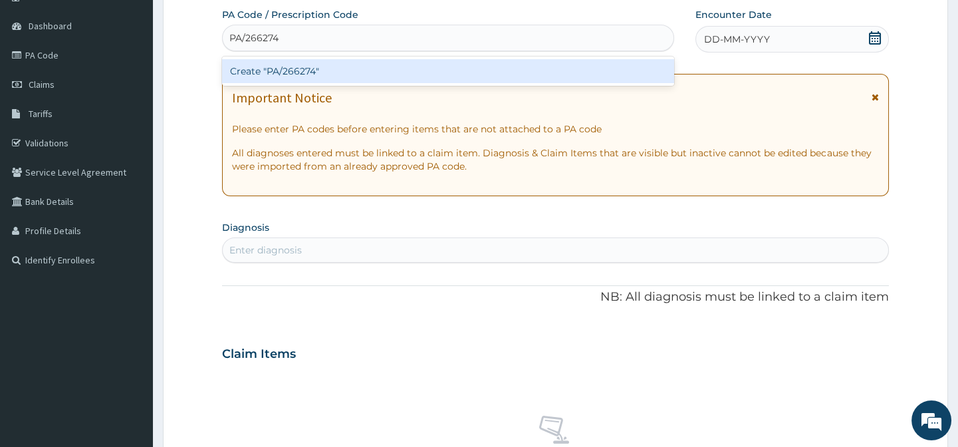
click at [332, 62] on div "Create "PA/266274"" at bounding box center [448, 71] width 452 height 24
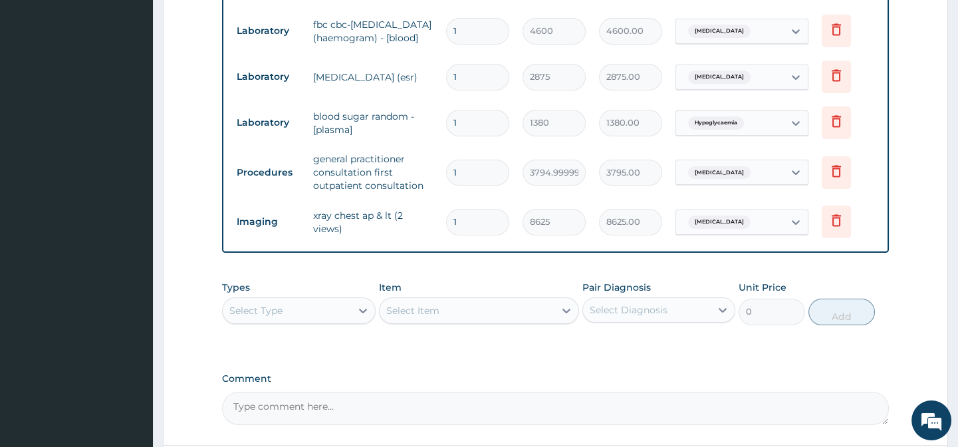
scroll to position [911, 0]
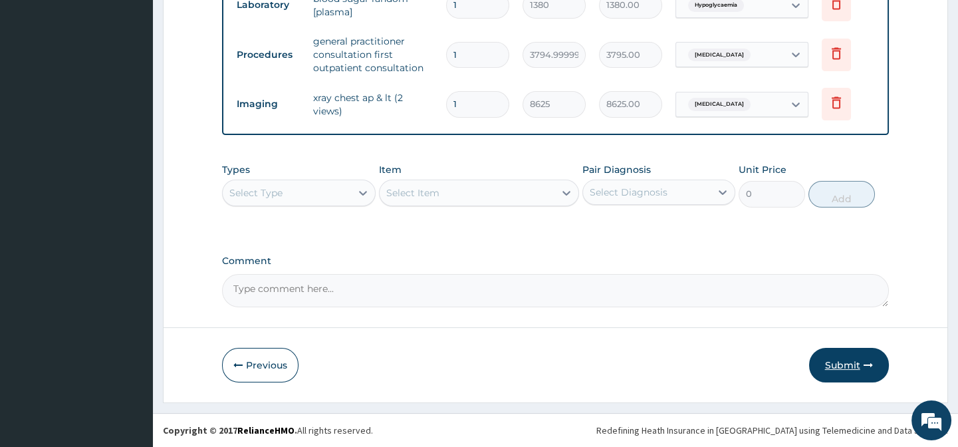
click at [851, 356] on button "Submit" at bounding box center [849, 365] width 80 height 35
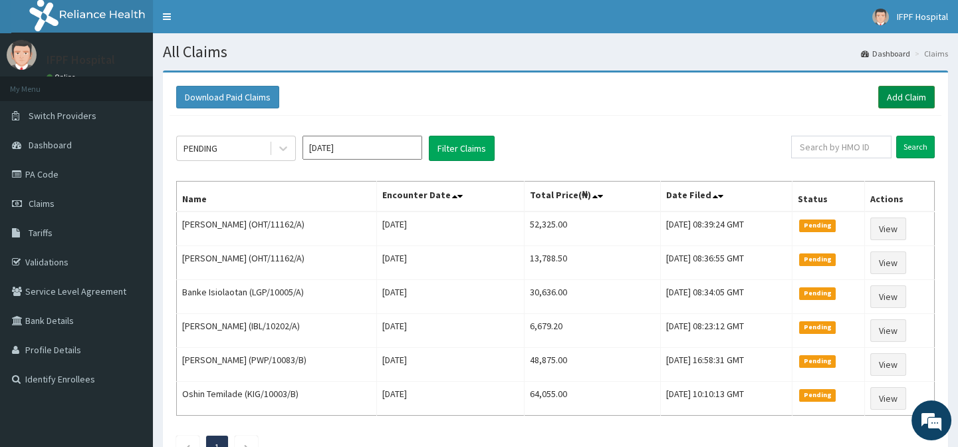
click at [901, 100] on link "Add Claim" at bounding box center [907, 97] width 57 height 23
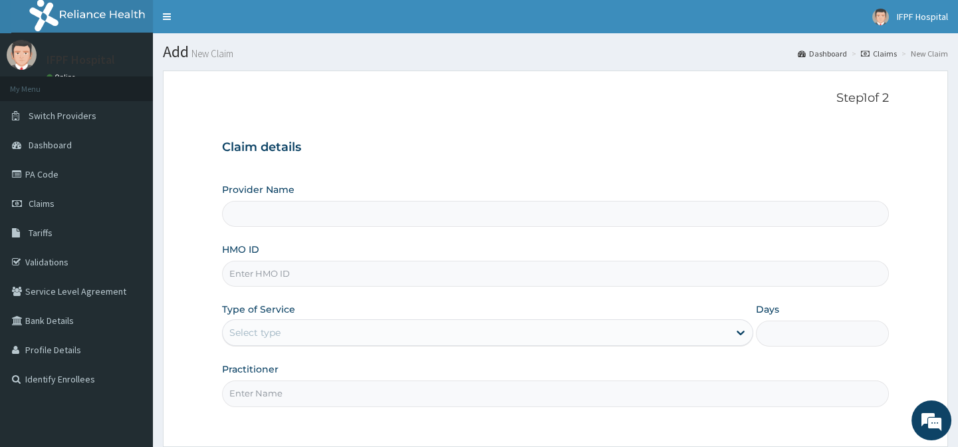
type input "IFPF Hospital"
click at [278, 267] on input "HMO ID" at bounding box center [555, 274] width 666 height 26
type input "KIG/10003/A"
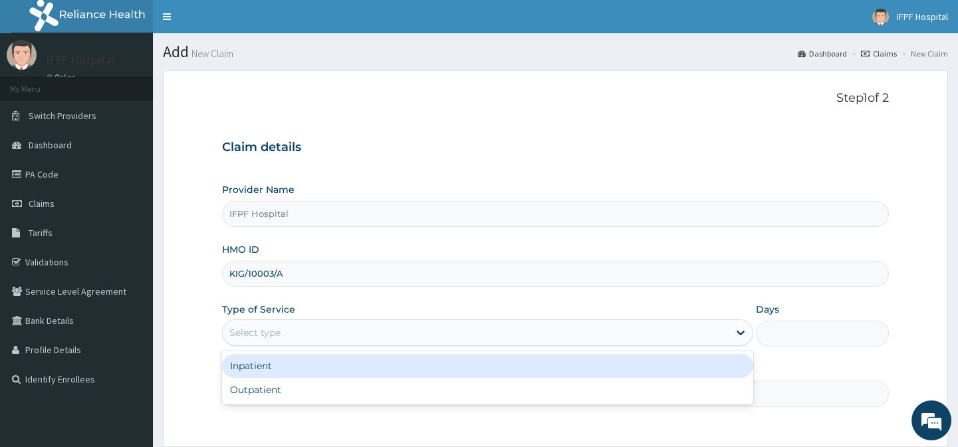
click at [255, 334] on div "Select type" at bounding box center [254, 332] width 51 height 13
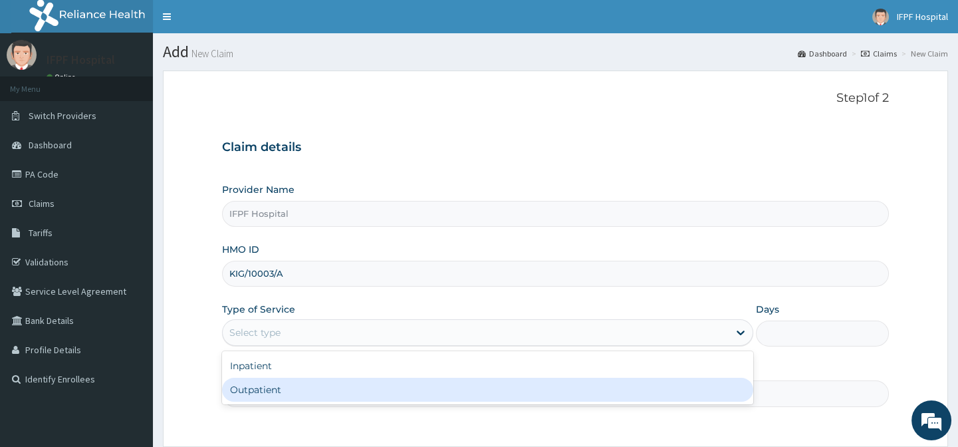
click at [255, 384] on div "Outpatient" at bounding box center [487, 390] width 531 height 24
type input "1"
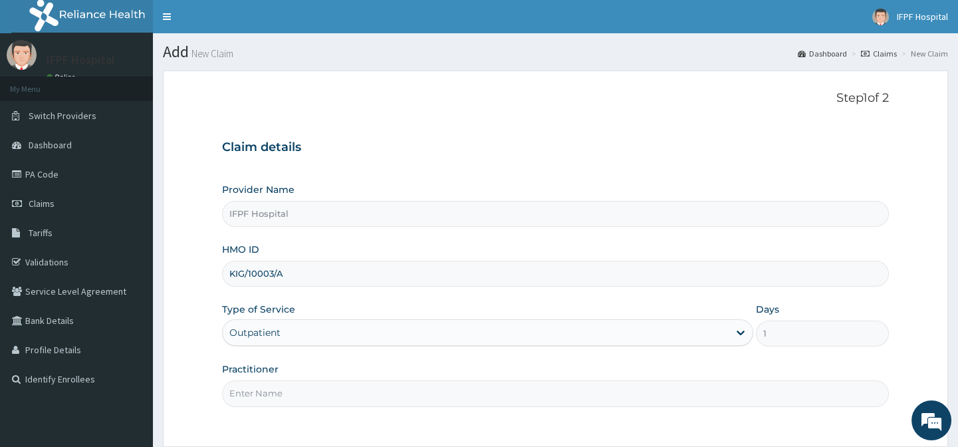
click at [255, 390] on input "Practitioner" at bounding box center [555, 393] width 666 height 26
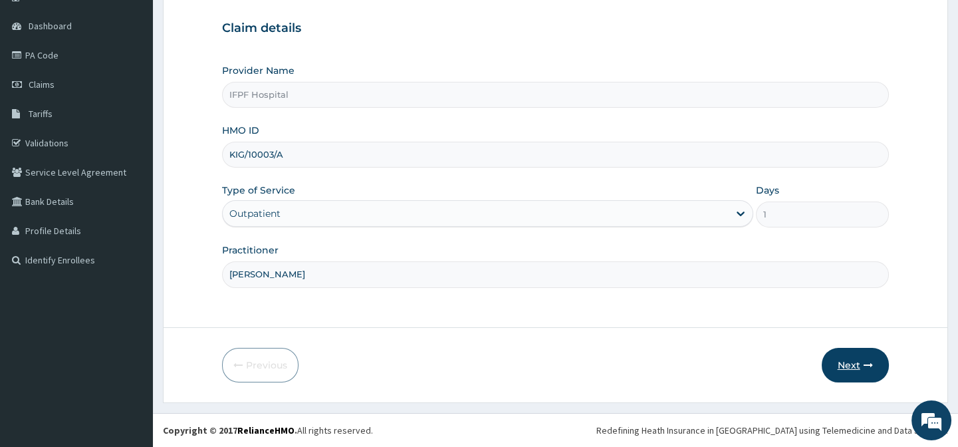
type input "DR TOLANI"
click at [865, 370] on button "Next" at bounding box center [855, 365] width 67 height 35
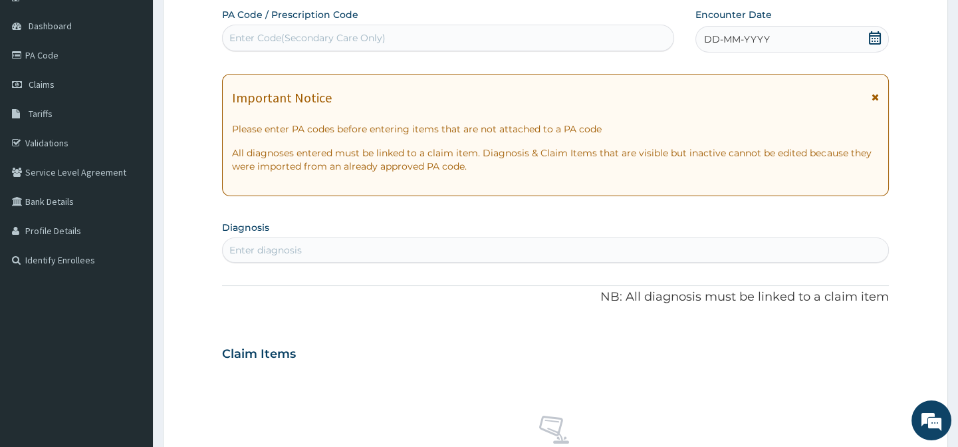
click at [872, 39] on icon at bounding box center [875, 37] width 13 height 13
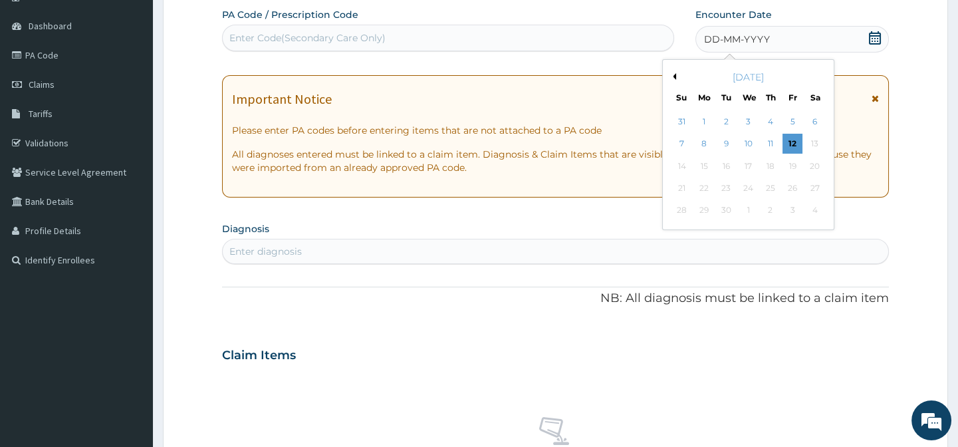
click at [750, 140] on div "10" at bounding box center [748, 144] width 20 height 20
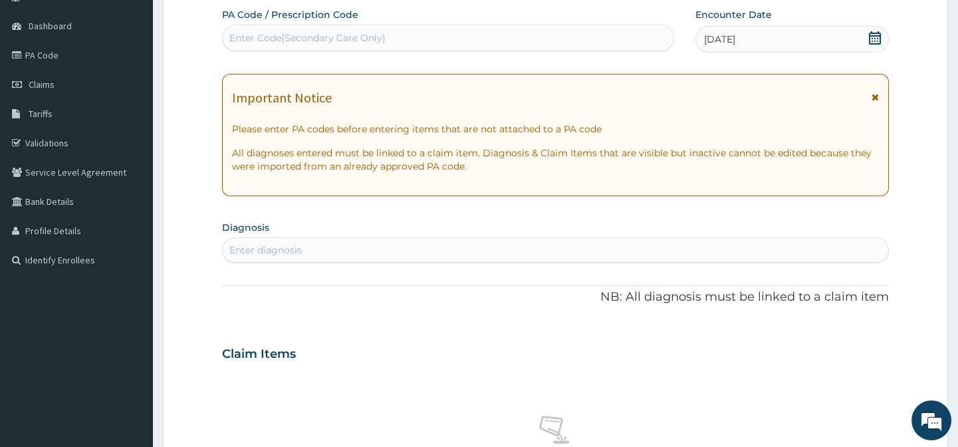
click at [383, 252] on div "Enter diagnosis" at bounding box center [555, 249] width 665 height 21
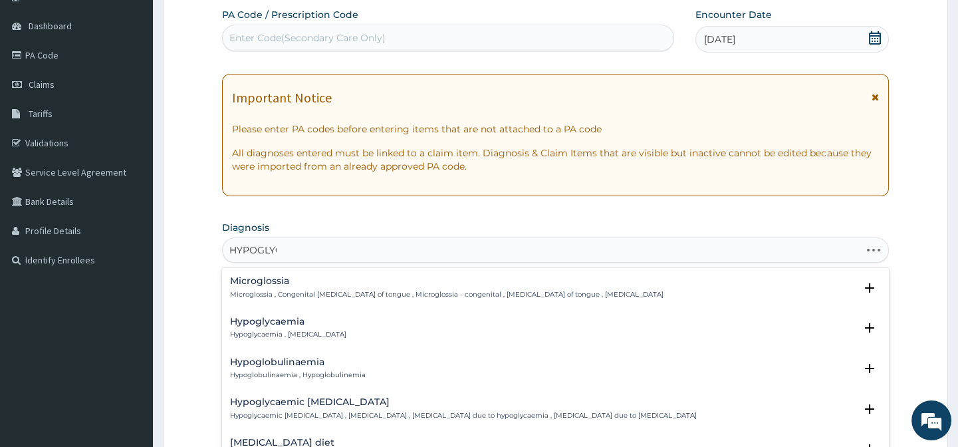
type input "HYPOGLYCE"
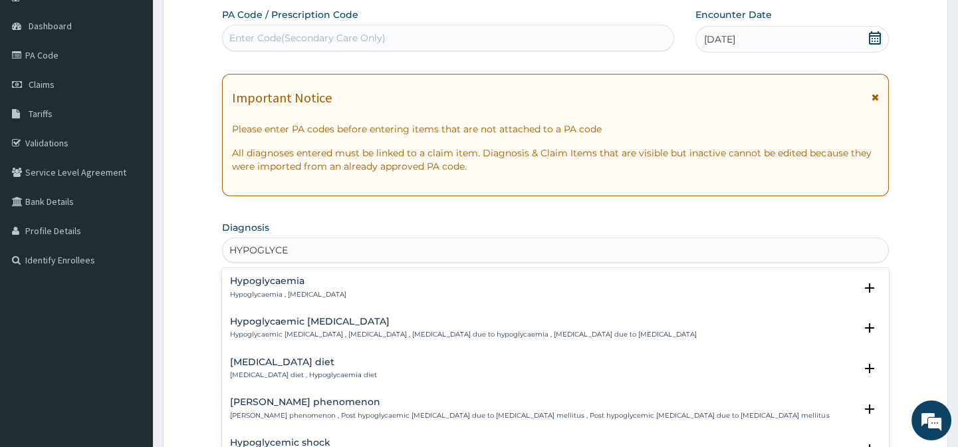
click at [284, 283] on h4 "Hypoglycaemia" at bounding box center [288, 281] width 116 height 10
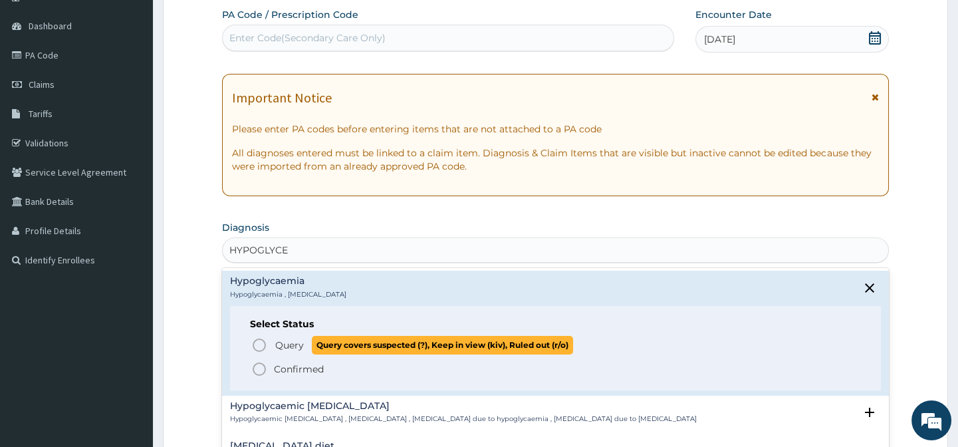
click at [265, 348] on circle "status option query" at bounding box center [259, 345] width 12 height 12
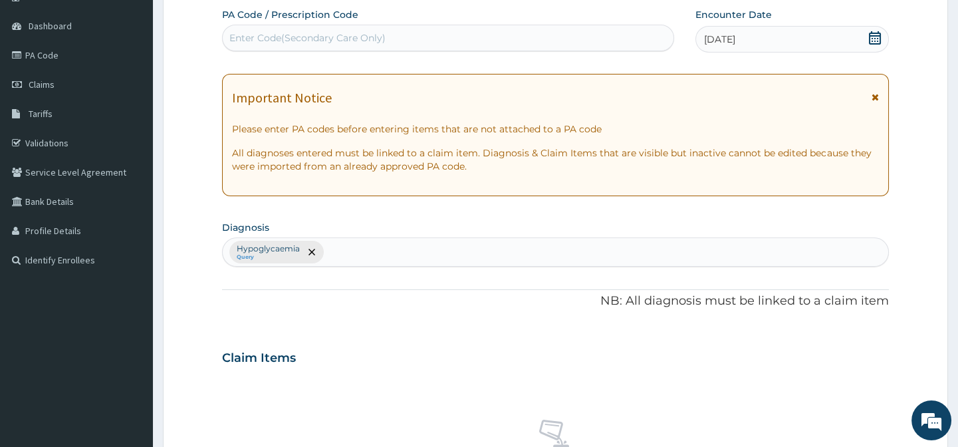
scroll to position [482, 0]
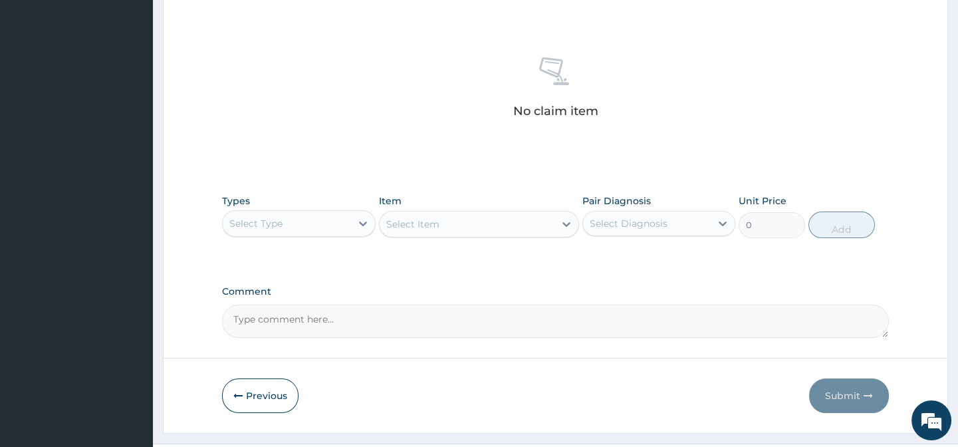
click at [303, 226] on div "Select Type" at bounding box center [287, 223] width 128 height 21
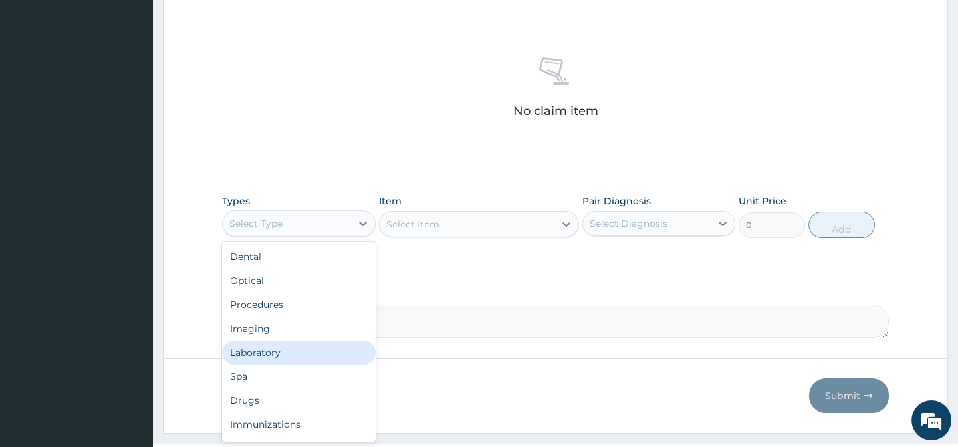
click at [271, 346] on div "Laboratory" at bounding box center [298, 353] width 153 height 24
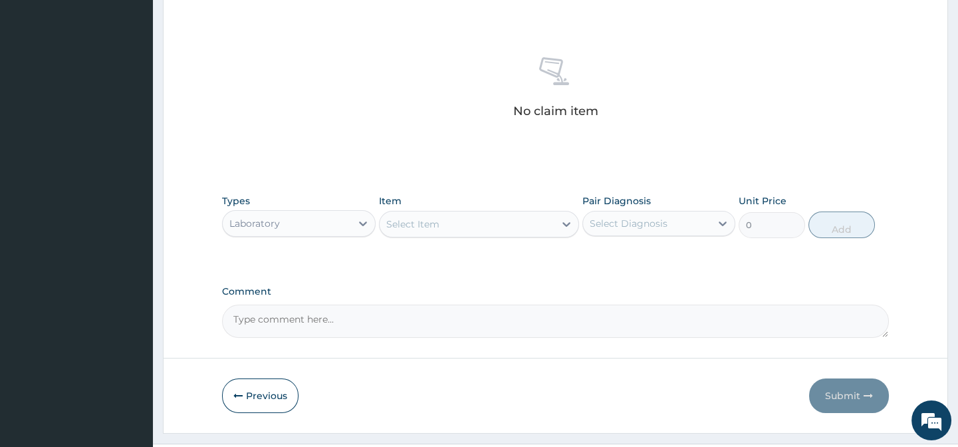
click at [429, 221] on div "Select Item" at bounding box center [412, 223] width 53 height 13
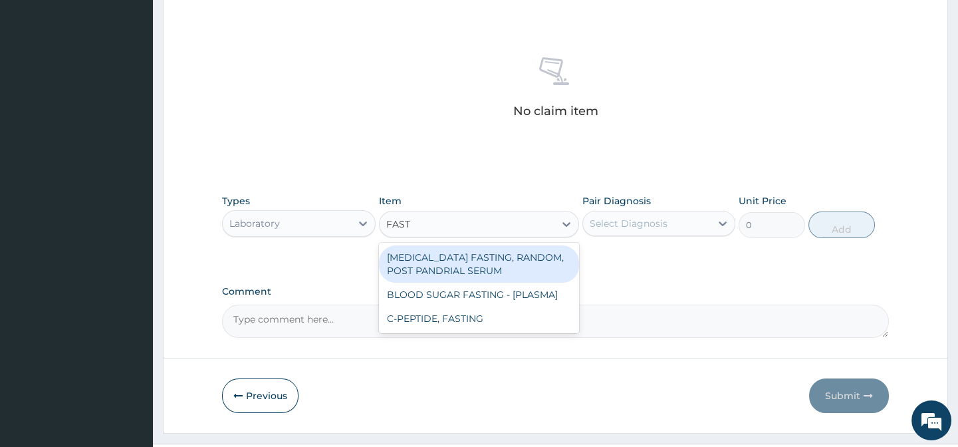
type input "FASTI"
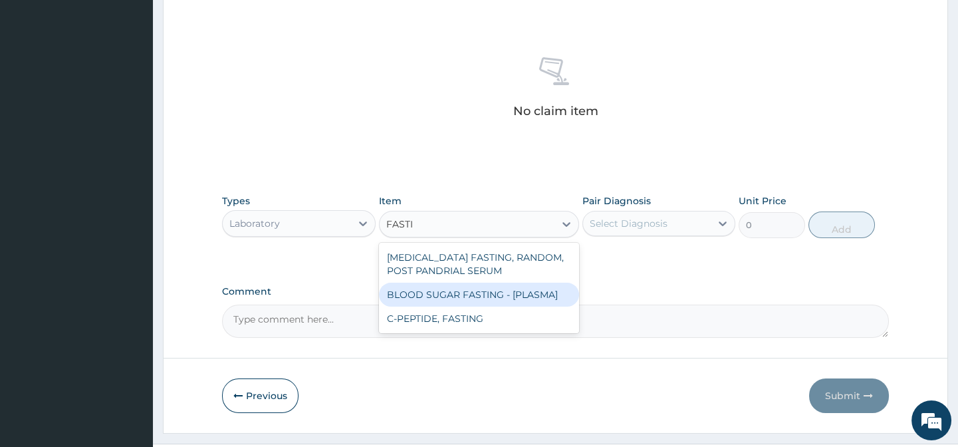
click at [481, 292] on div "BLOOD SUGAR FASTING - [PLASMA]" at bounding box center [479, 295] width 200 height 24
type input "1380"
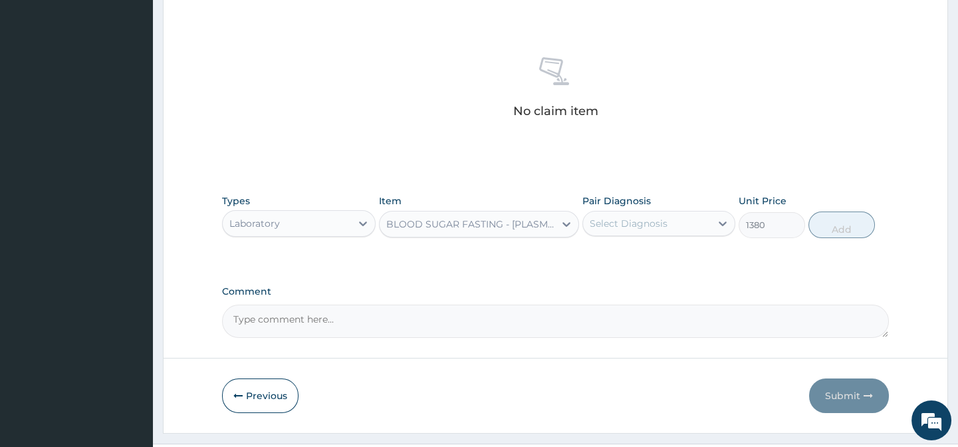
click at [633, 220] on div "Select Diagnosis" at bounding box center [629, 223] width 78 height 13
click at [627, 249] on label "Hypoglycaemia" at bounding box center [642, 255] width 74 height 13
checkbox input "true"
click at [848, 225] on button "Add" at bounding box center [842, 224] width 67 height 27
type input "0"
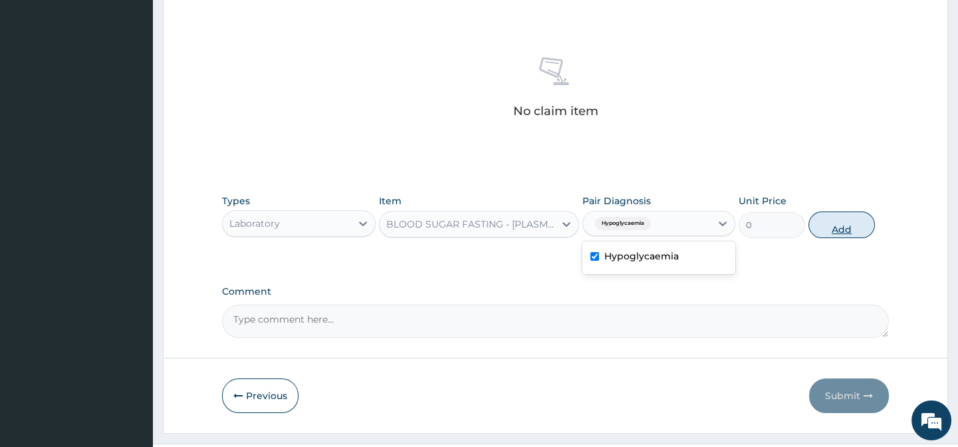
scroll to position [457, 0]
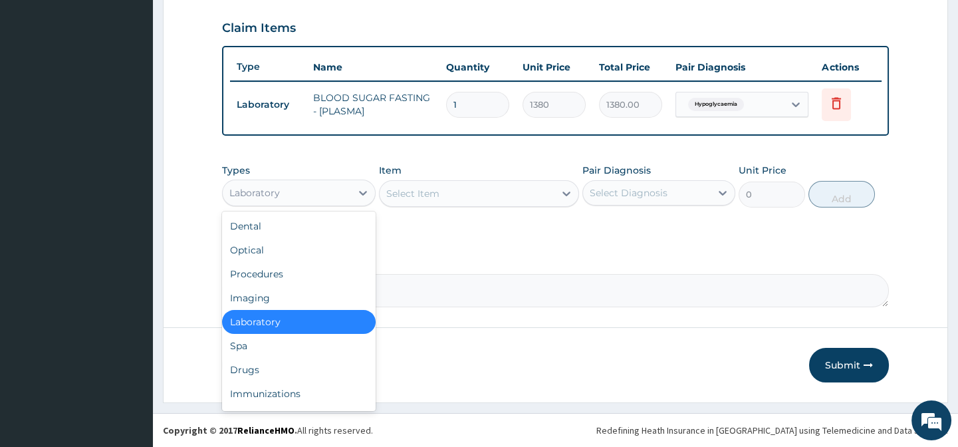
click at [284, 186] on div "Laboratory" at bounding box center [287, 192] width 128 height 21
click at [276, 271] on div "Procedures" at bounding box center [298, 274] width 153 height 24
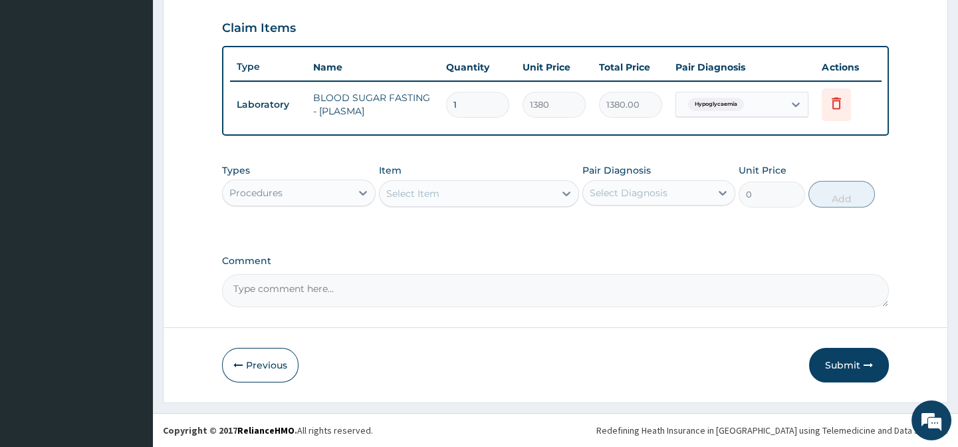
click at [466, 189] on div "Select Item" at bounding box center [467, 193] width 175 height 21
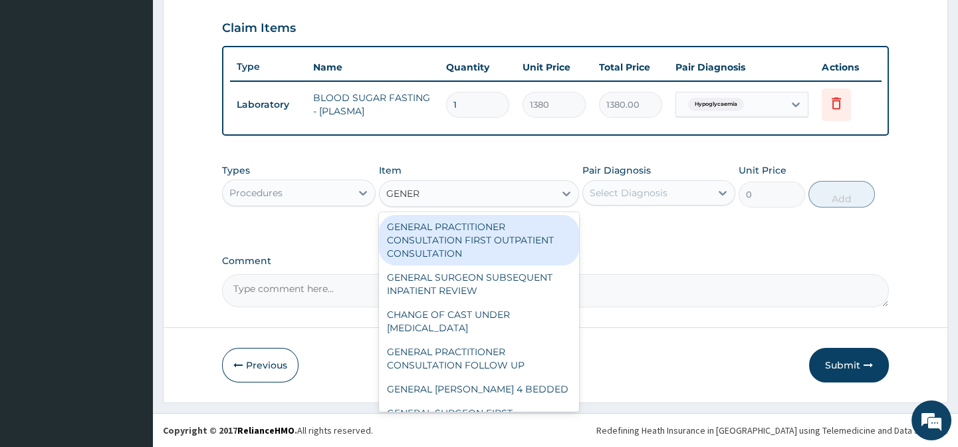
type input "GENERA"
click at [469, 233] on div "GENERAL PRACTITIONER CONSULTATION FIRST OUTPATIENT CONSULTATION" at bounding box center [479, 240] width 200 height 51
type input "3794.9999999999995"
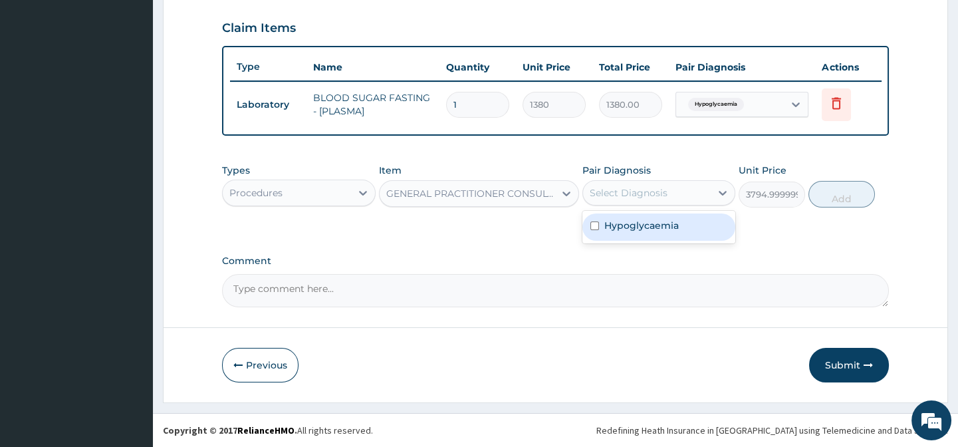
click at [624, 192] on div "Select Diagnosis" at bounding box center [629, 192] width 78 height 13
click at [628, 226] on label "Hypoglycaemia" at bounding box center [642, 225] width 74 height 13
checkbox input "true"
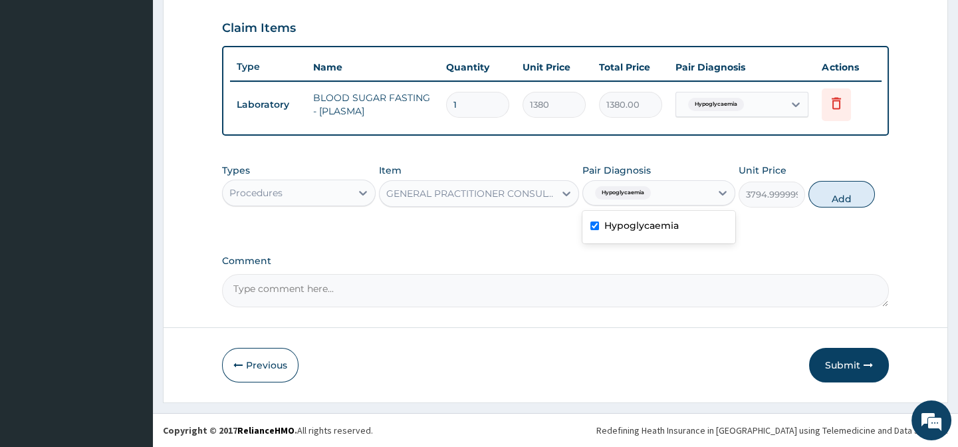
click at [851, 192] on button "Add" at bounding box center [842, 194] width 67 height 27
type input "0"
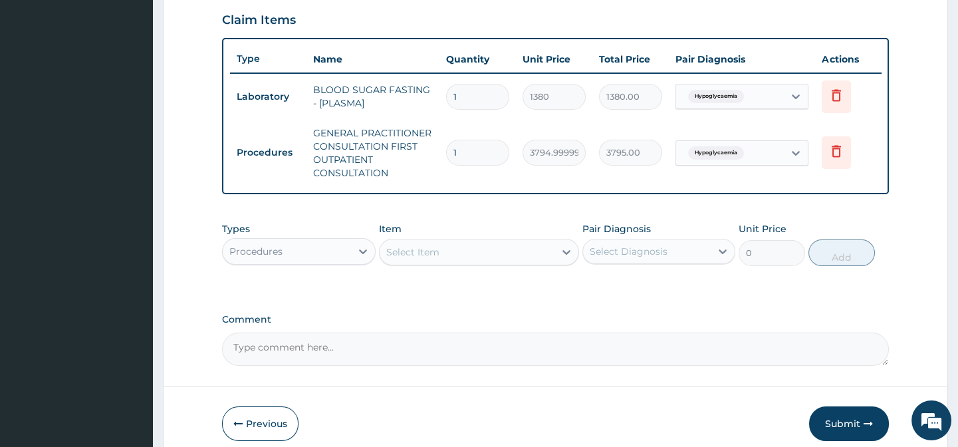
scroll to position [523, 0]
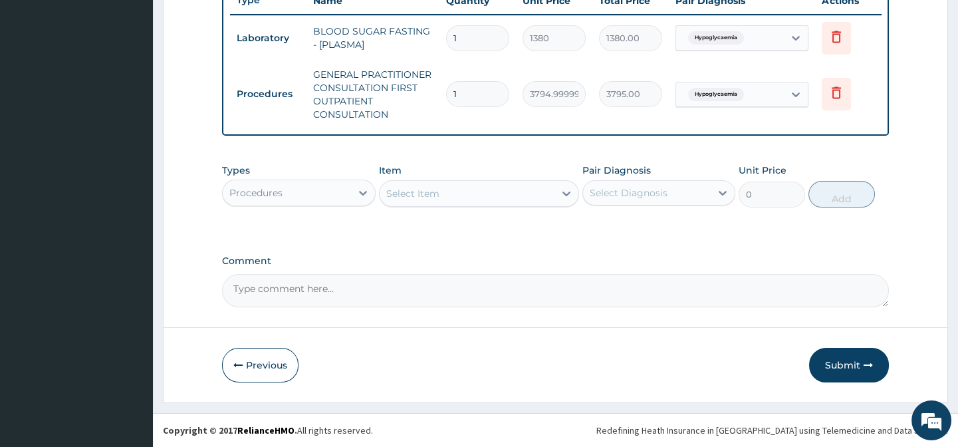
click at [854, 366] on button "Submit" at bounding box center [849, 365] width 80 height 35
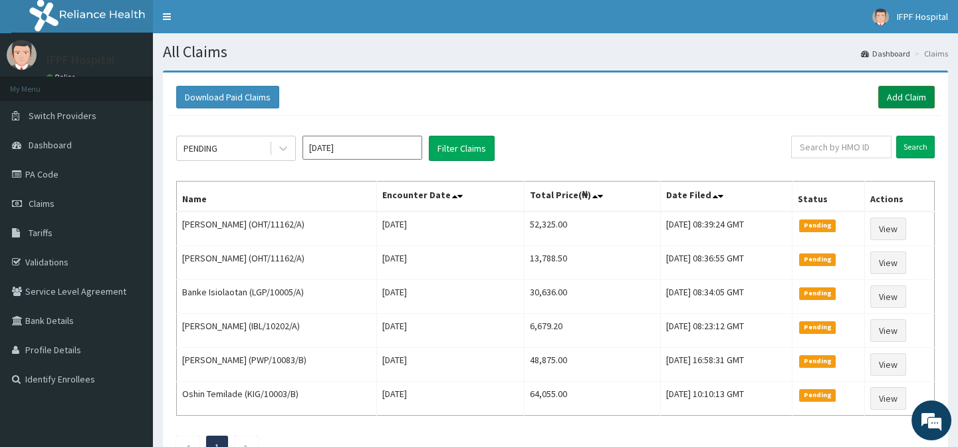
click at [912, 93] on link "Add Claim" at bounding box center [907, 97] width 57 height 23
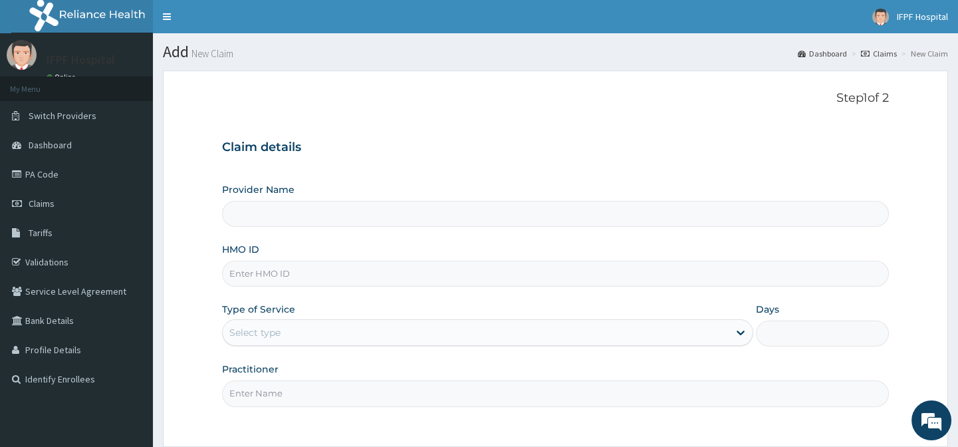
click at [305, 233] on div "Provider Name HMO ID Type of Service Select type Days Practitioner" at bounding box center [555, 294] width 666 height 223
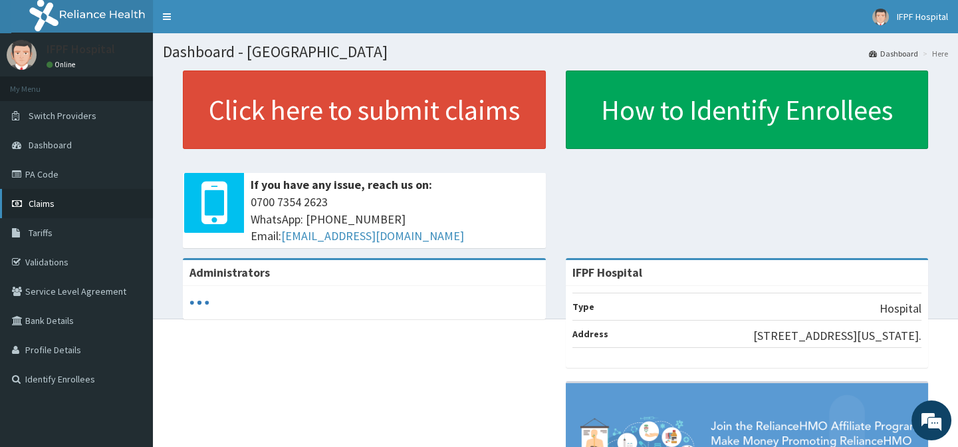
click at [39, 203] on span "Claims" at bounding box center [42, 204] width 26 height 12
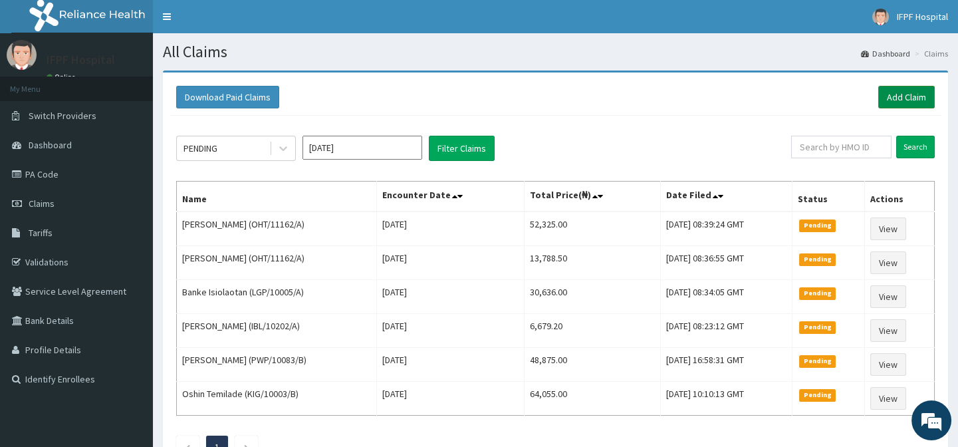
click at [888, 92] on link "Add Claim" at bounding box center [907, 97] width 57 height 23
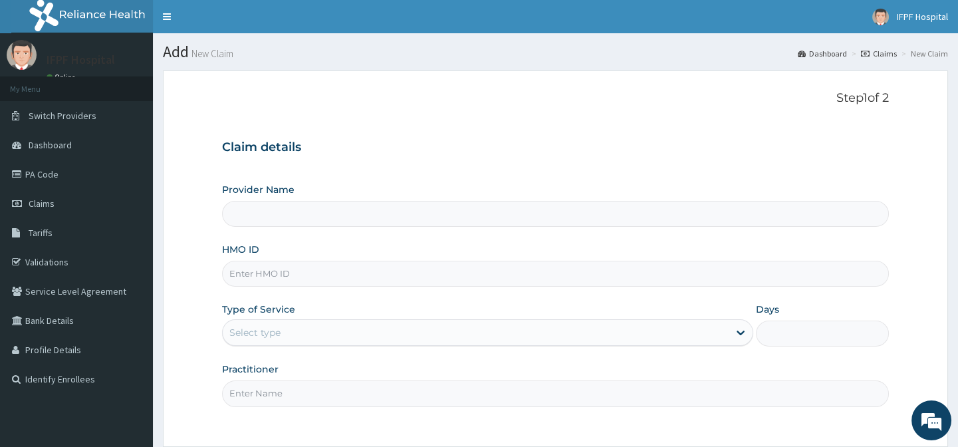
type input "IFPF Hospital"
click at [239, 275] on input "HMO ID" at bounding box center [555, 274] width 666 height 26
paste input "ISW/10004/B"
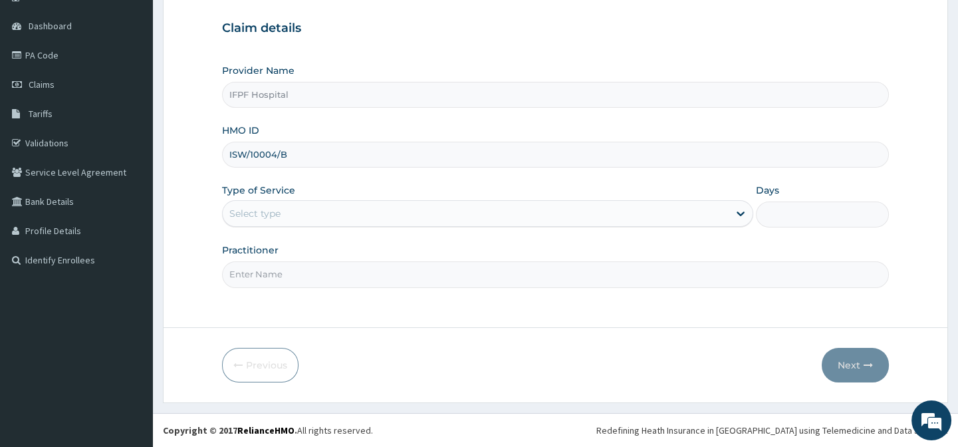
type input "ISW/10004/B"
click at [275, 209] on div "Select type" at bounding box center [254, 213] width 51 height 13
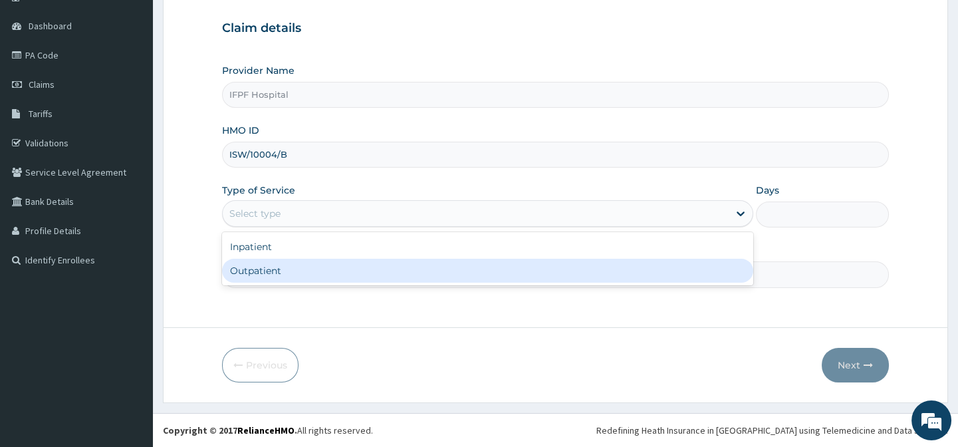
click at [257, 266] on div "Outpatient" at bounding box center [487, 271] width 531 height 24
type input "1"
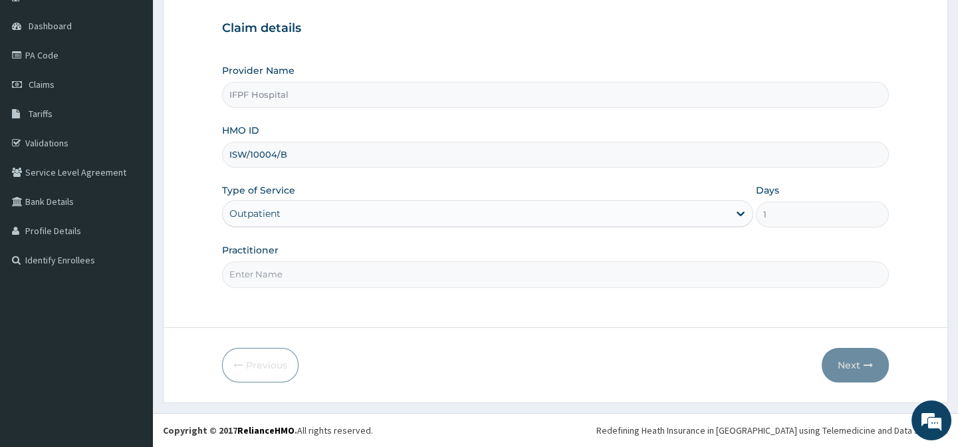
click at [253, 267] on input "Practitioner" at bounding box center [555, 274] width 666 height 26
type input "[PERSON_NAME]"
click at [863, 368] on button "Next" at bounding box center [855, 365] width 67 height 35
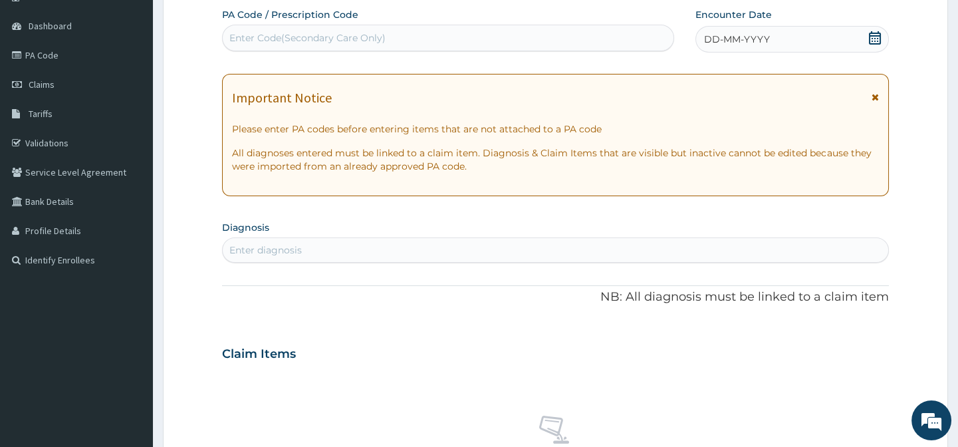
click at [277, 37] on div "Enter Code(Secondary Care Only)" at bounding box center [307, 37] width 156 height 13
type input "PA/C20F38"
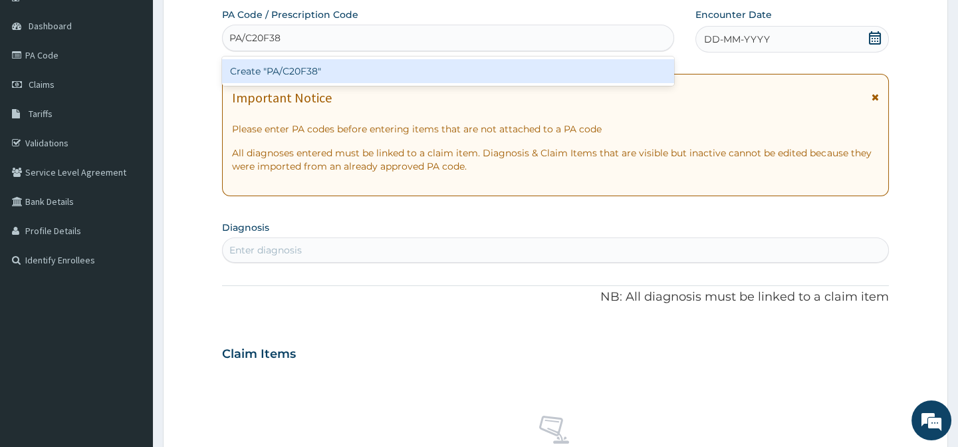
click at [277, 66] on div "Create "PA/C20F38"" at bounding box center [448, 71] width 452 height 24
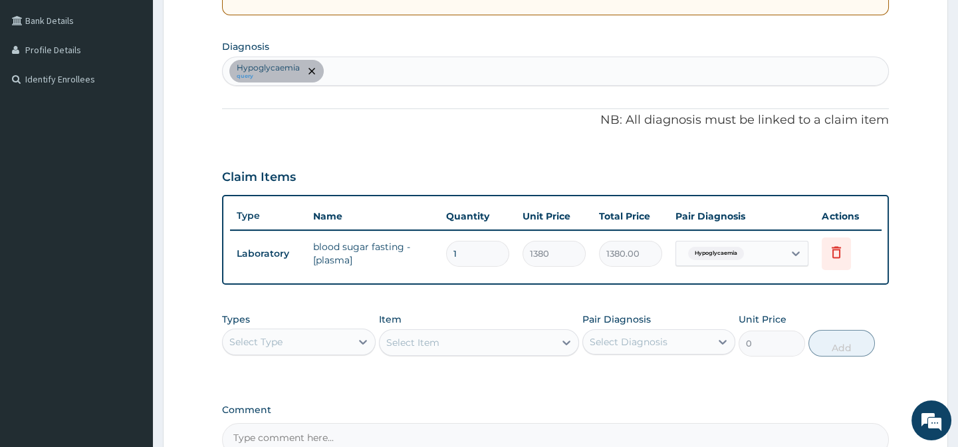
scroll to position [457, 0]
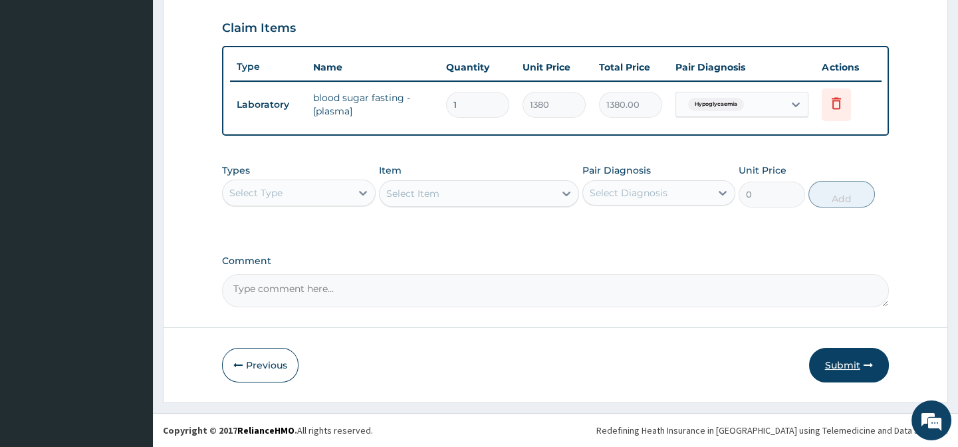
click at [862, 363] on button "Submit" at bounding box center [849, 365] width 80 height 35
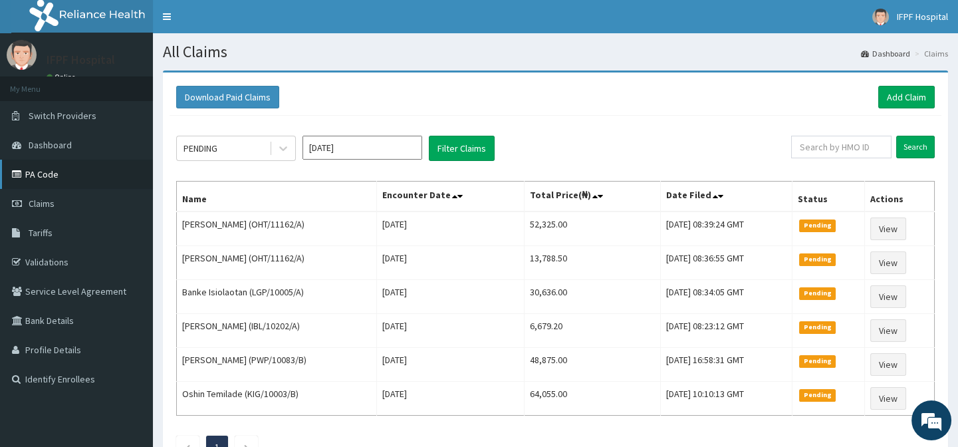
click at [47, 170] on link "PA Code" at bounding box center [76, 174] width 153 height 29
